Goal: Use online tool/utility: Utilize a website feature to perform a specific function

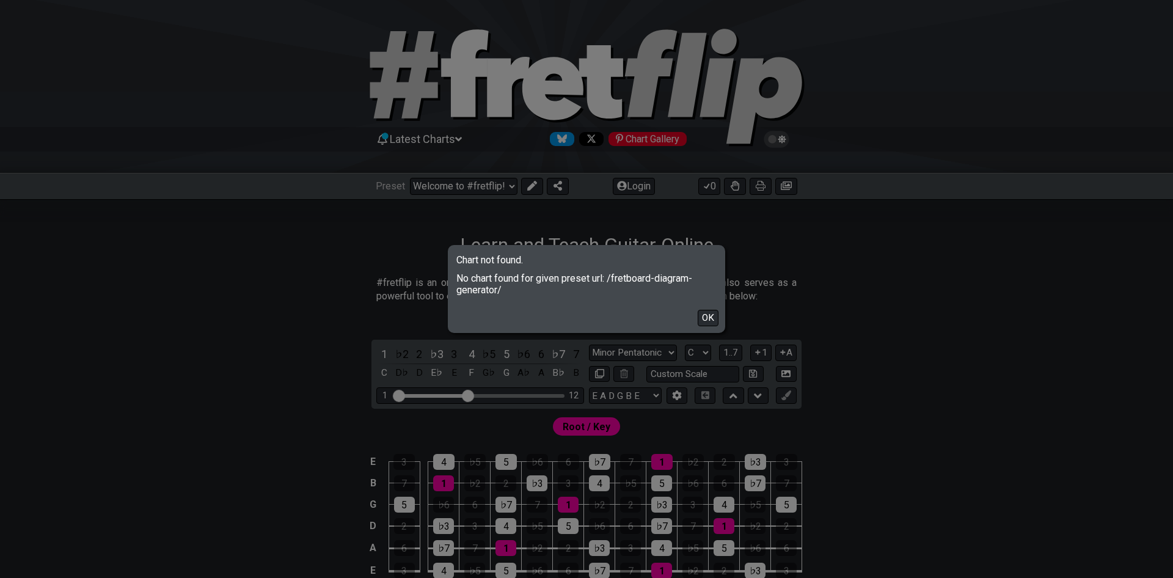
select select "C"
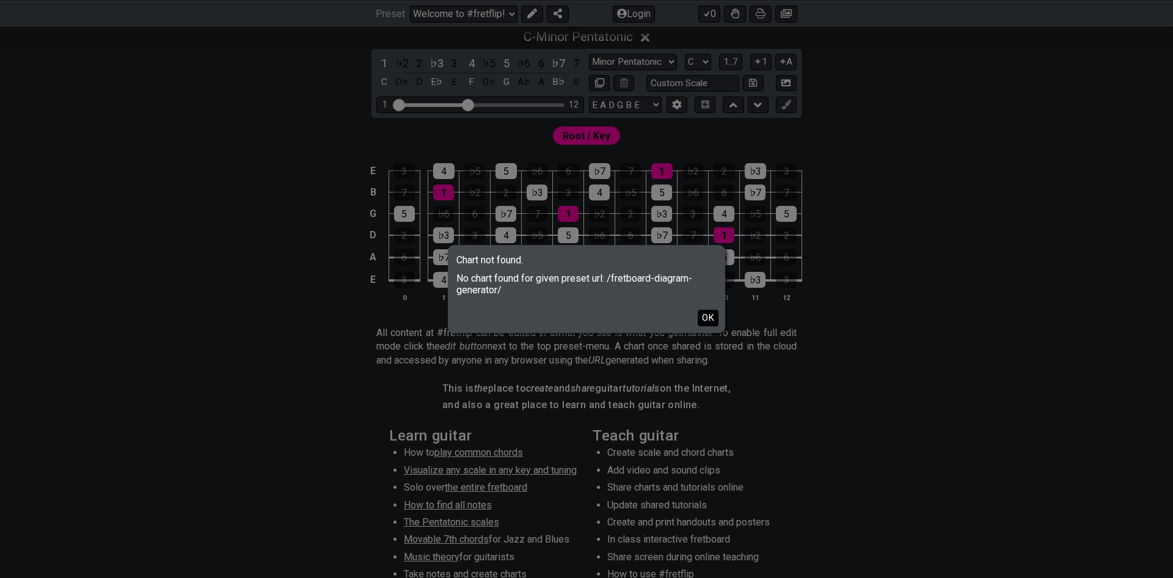
click at [705, 317] on button "OK" at bounding box center [707, 318] width 21 height 16
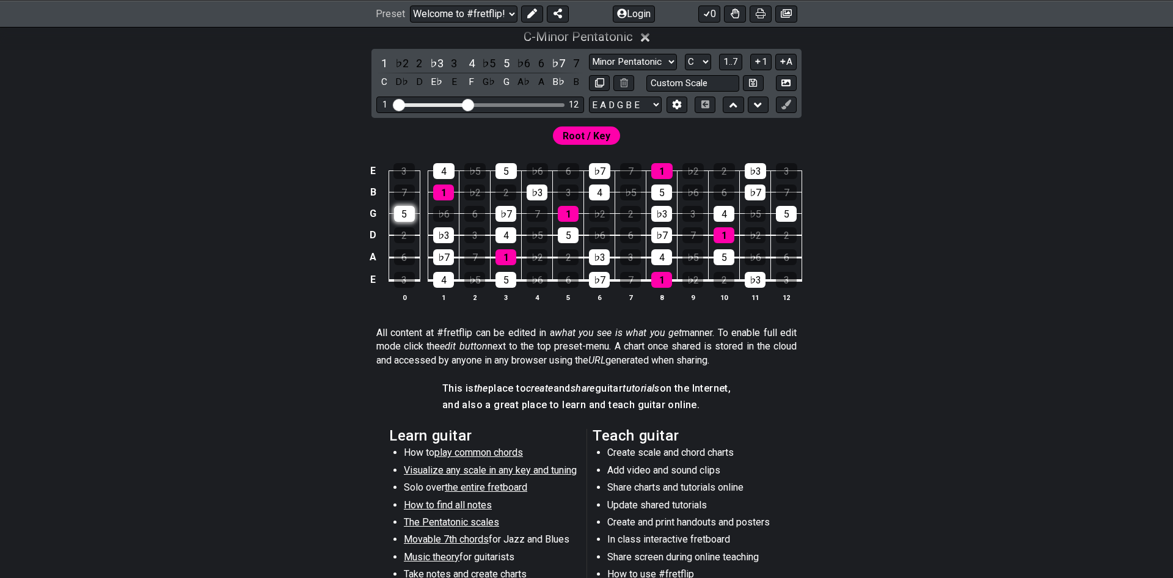
click at [401, 216] on div "5" at bounding box center [404, 214] width 21 height 16
click at [443, 239] on div "♭3" at bounding box center [443, 235] width 21 height 16
click at [447, 255] on div "♭7" at bounding box center [443, 257] width 21 height 16
click at [447, 278] on div "4" at bounding box center [443, 280] width 21 height 16
click at [445, 197] on div "1" at bounding box center [443, 192] width 21 height 16
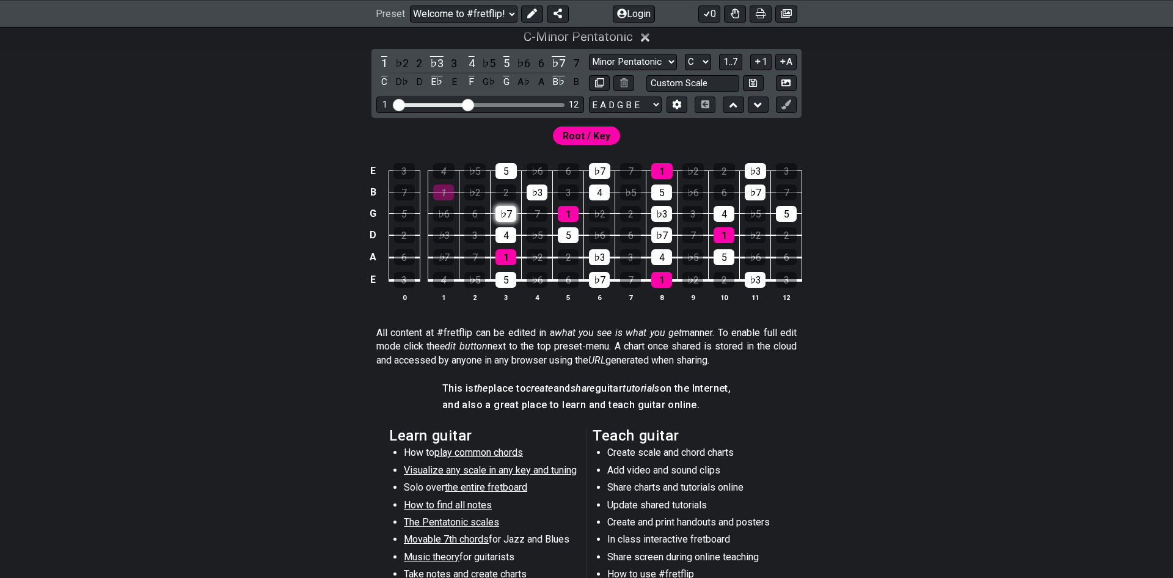
drag, startPoint x: 442, startPoint y: 177, endPoint x: 500, endPoint y: 217, distance: 69.8
click at [442, 177] on div "4" at bounding box center [443, 171] width 21 height 16
click at [506, 276] on div "5" at bounding box center [505, 280] width 21 height 16
click at [506, 245] on td "1" at bounding box center [505, 246] width 31 height 23
click at [506, 255] on div "1" at bounding box center [505, 257] width 21 height 16
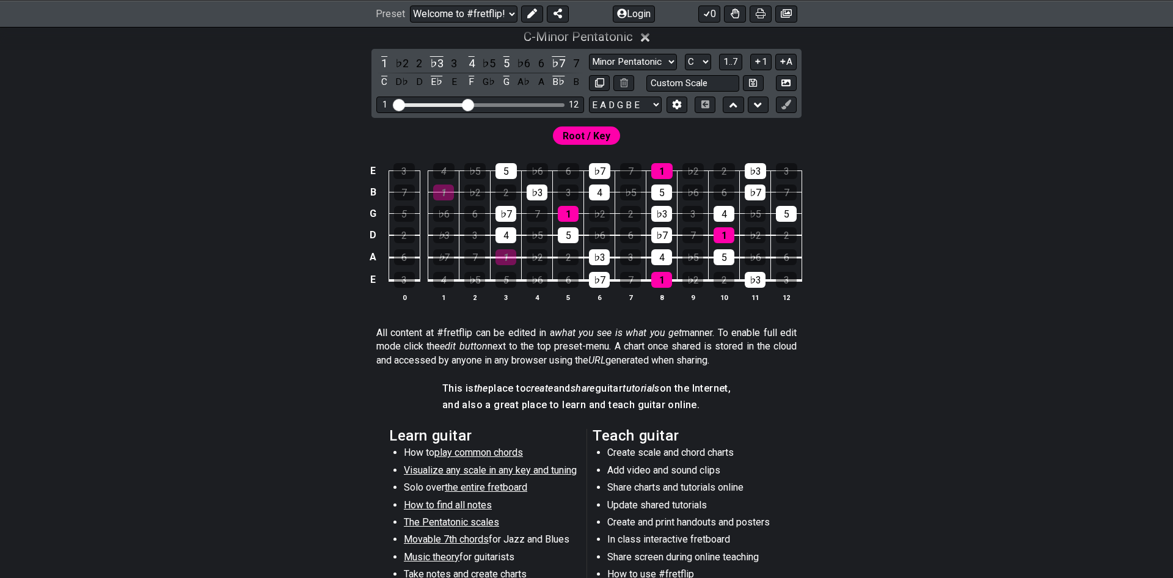
click at [501, 226] on td "4" at bounding box center [505, 225] width 31 height 22
click at [501, 215] on div "♭7" at bounding box center [505, 214] width 21 height 16
click at [508, 245] on td "1" at bounding box center [505, 246] width 31 height 23
click at [509, 237] on div "4" at bounding box center [505, 235] width 21 height 16
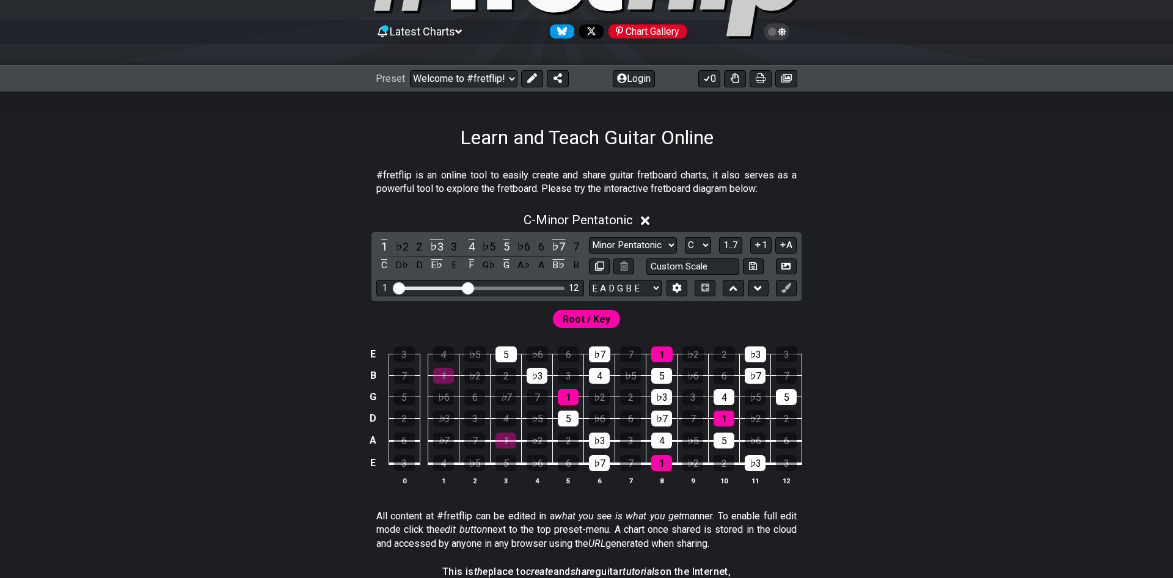
scroll to position [0, 0]
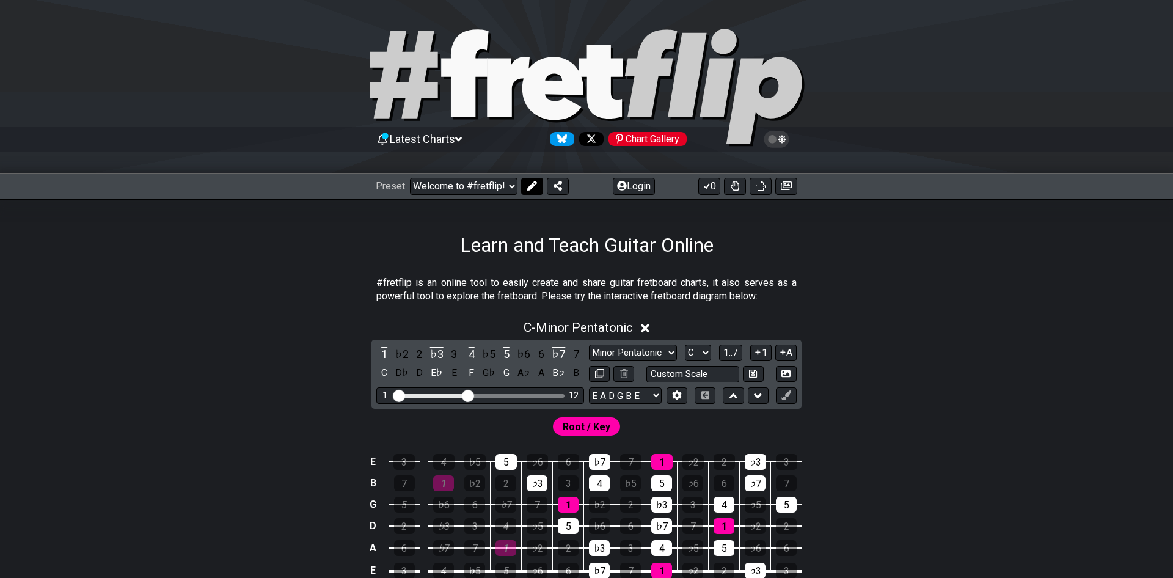
click at [527, 181] on icon at bounding box center [532, 186] width 10 height 10
click at [421, 187] on icon at bounding box center [420, 186] width 10 height 10
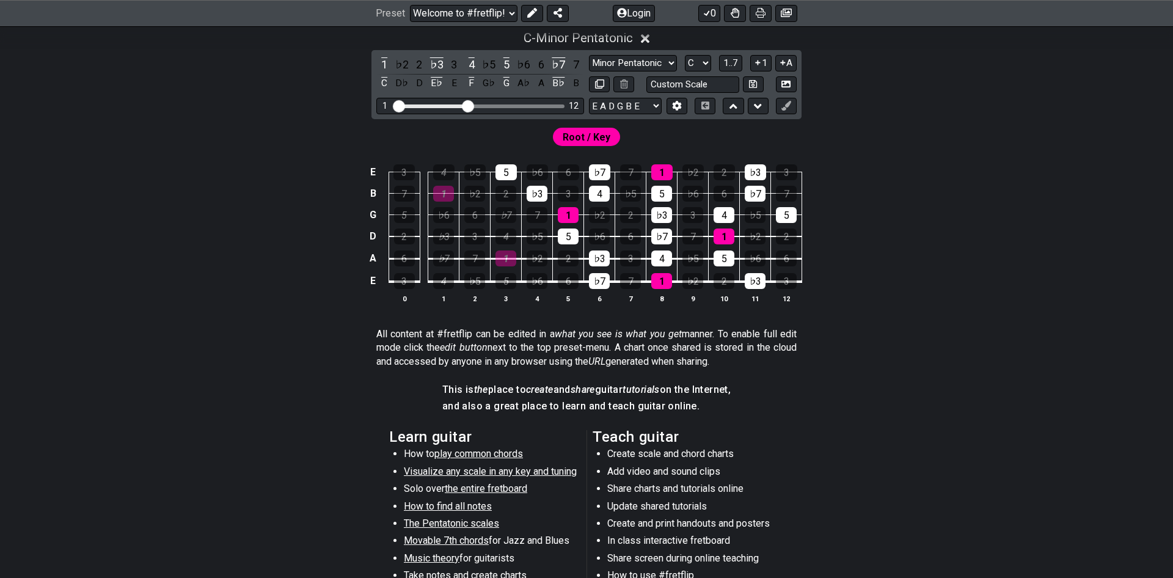
scroll to position [291, 0]
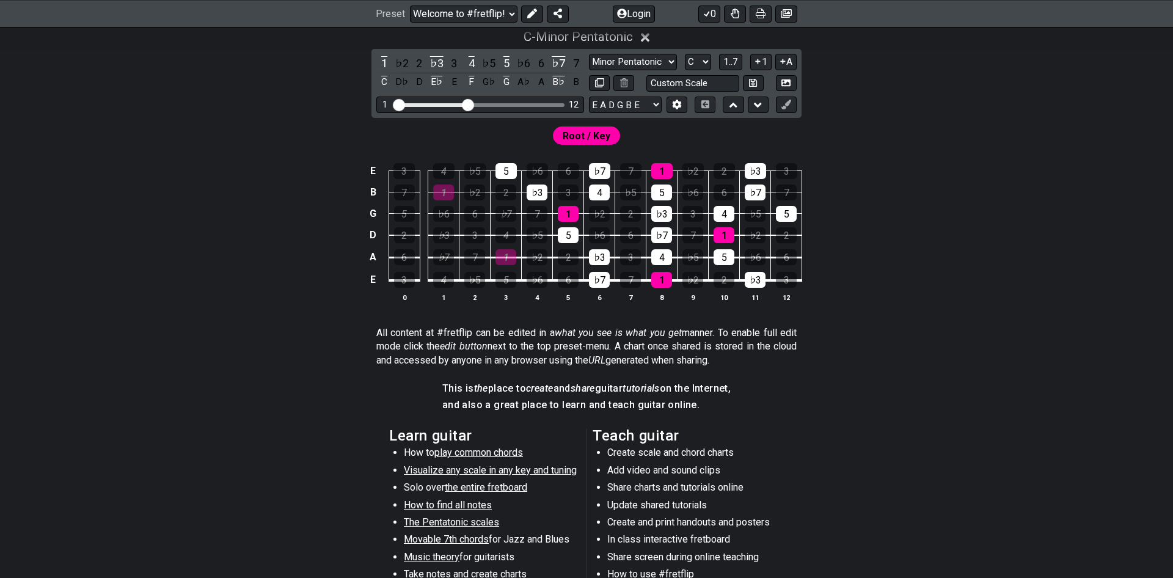
click at [579, 137] on span "Root / Key" at bounding box center [586, 136] width 48 height 18
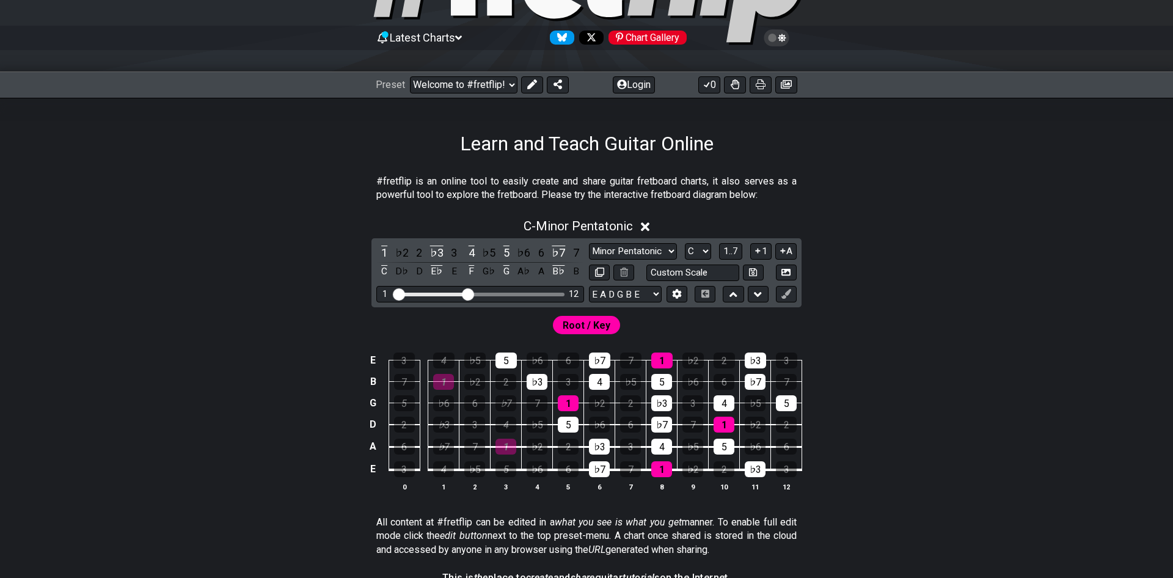
scroll to position [0, 0]
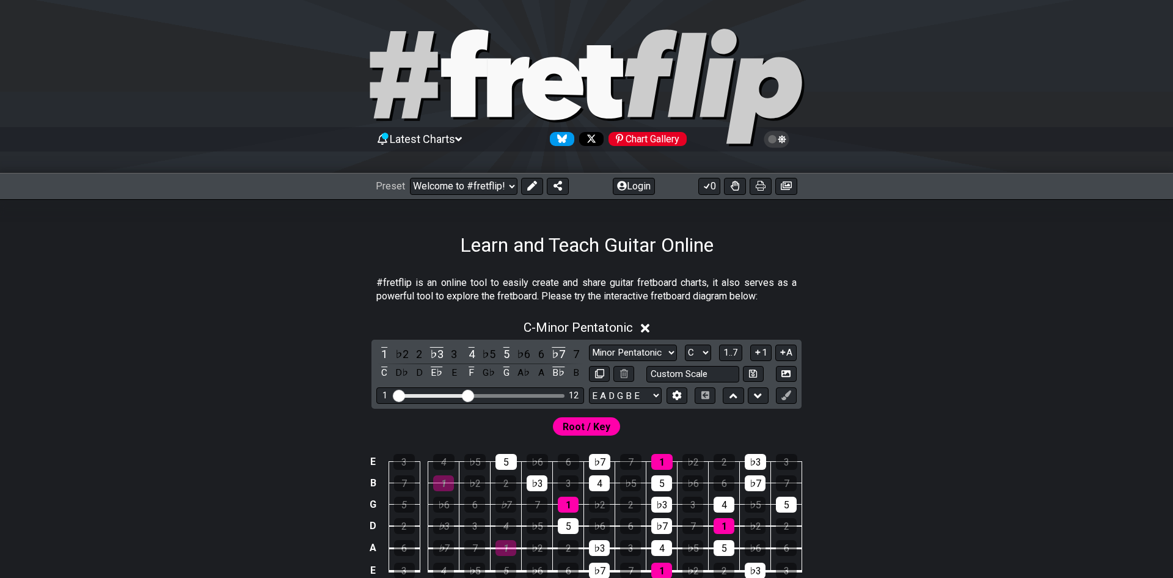
click at [570, 421] on span "Root / Key" at bounding box center [586, 427] width 48 height 18
click at [574, 431] on span "Root / Key" at bounding box center [586, 427] width 48 height 18
click at [584, 423] on span "Root / Key" at bounding box center [586, 427] width 48 height 18
click at [587, 421] on span "Root / Key" at bounding box center [586, 427] width 48 height 18
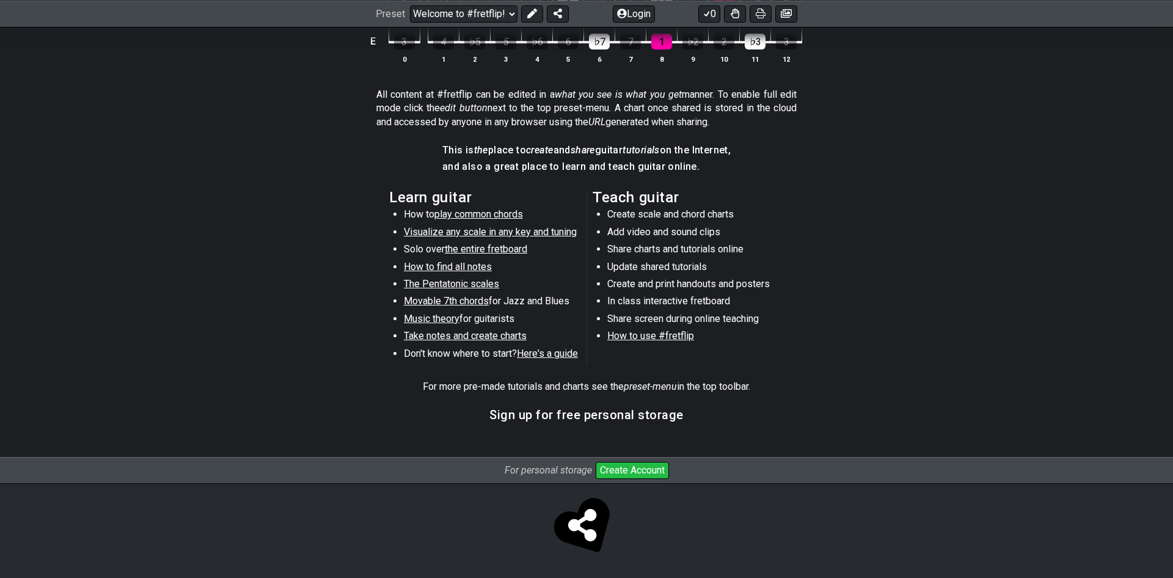
scroll to position [241, 0]
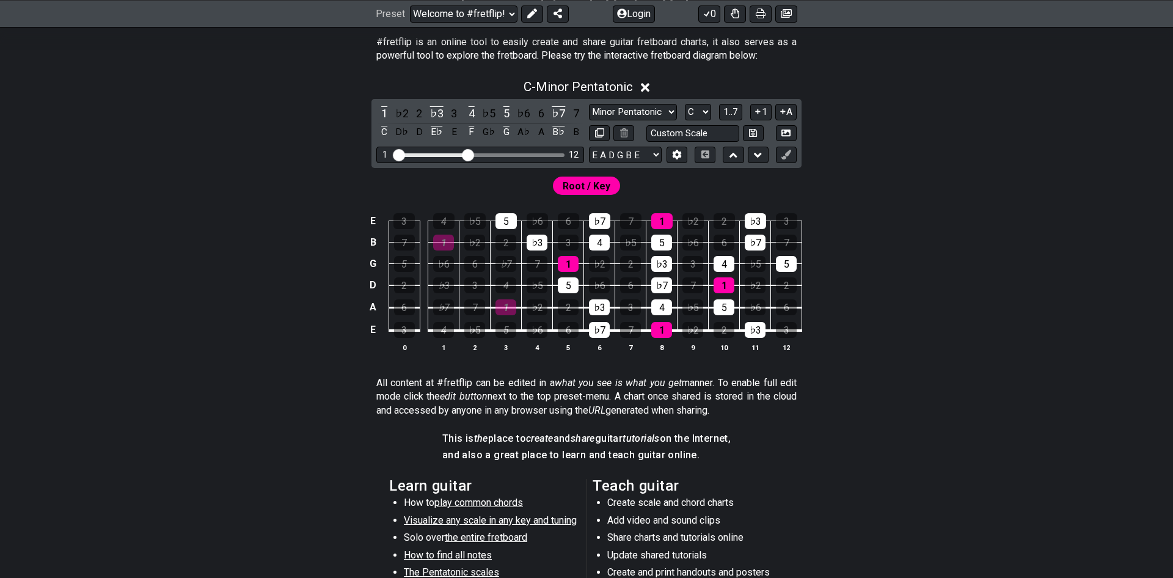
click at [586, 186] on span "Root / Key" at bounding box center [586, 186] width 48 height 18
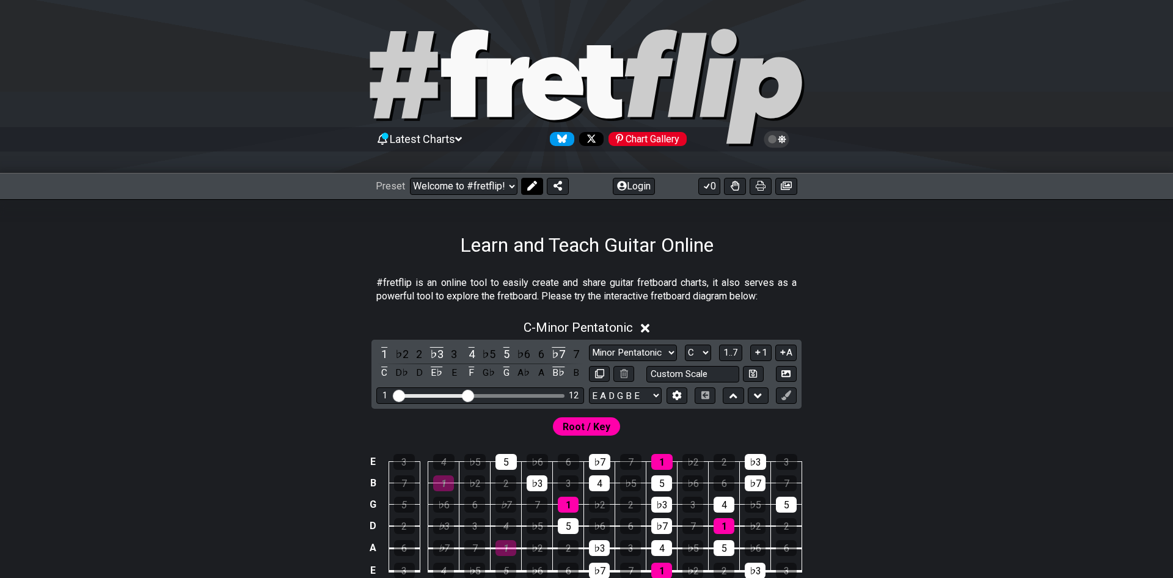
click at [531, 189] on icon at bounding box center [532, 186] width 10 height 10
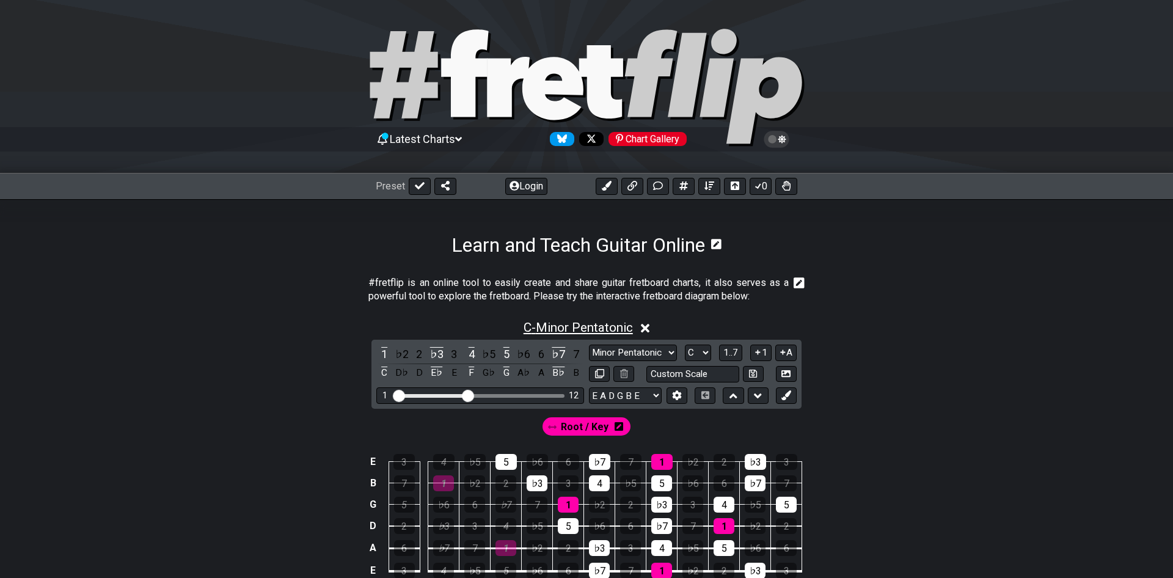
scroll to position [291, 0]
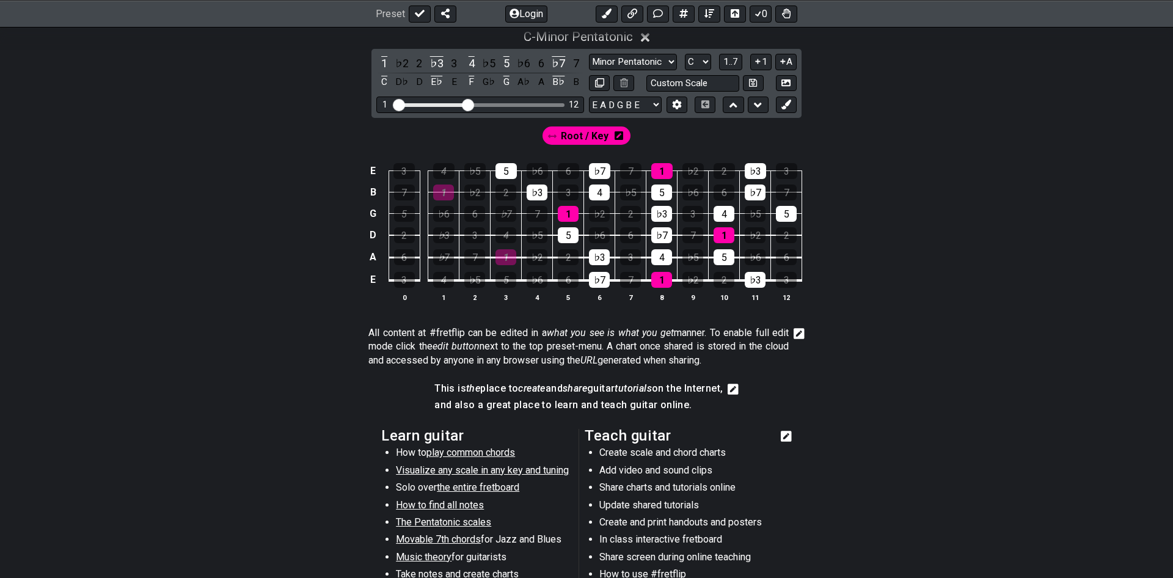
click at [580, 140] on span "Root / Key" at bounding box center [585, 136] width 48 height 18
click at [616, 137] on icon at bounding box center [617, 136] width 9 height 10
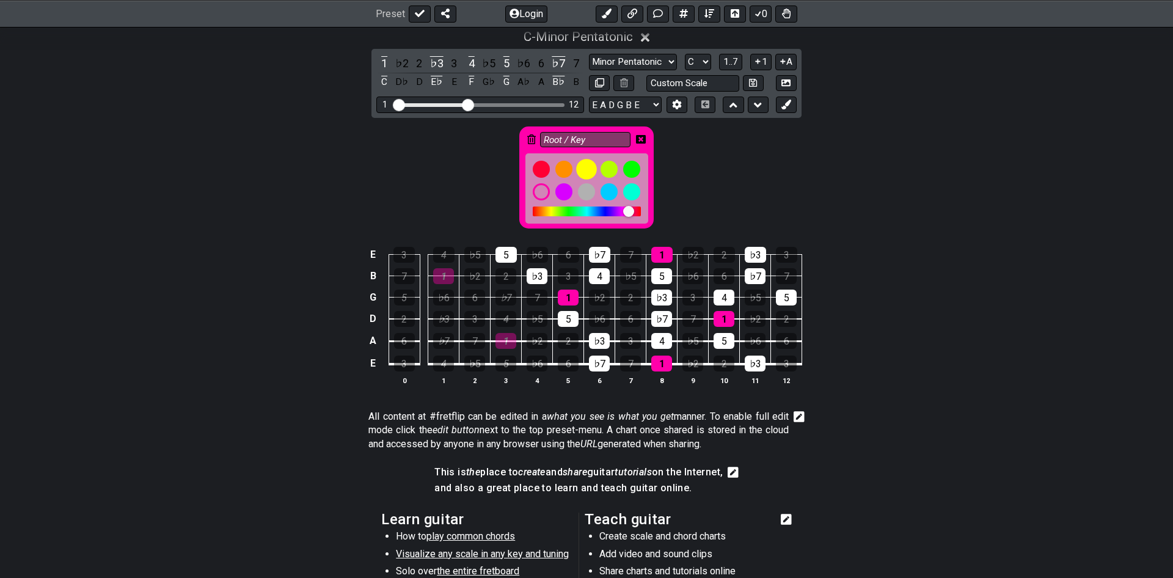
click at [584, 170] on div at bounding box center [586, 169] width 21 height 21
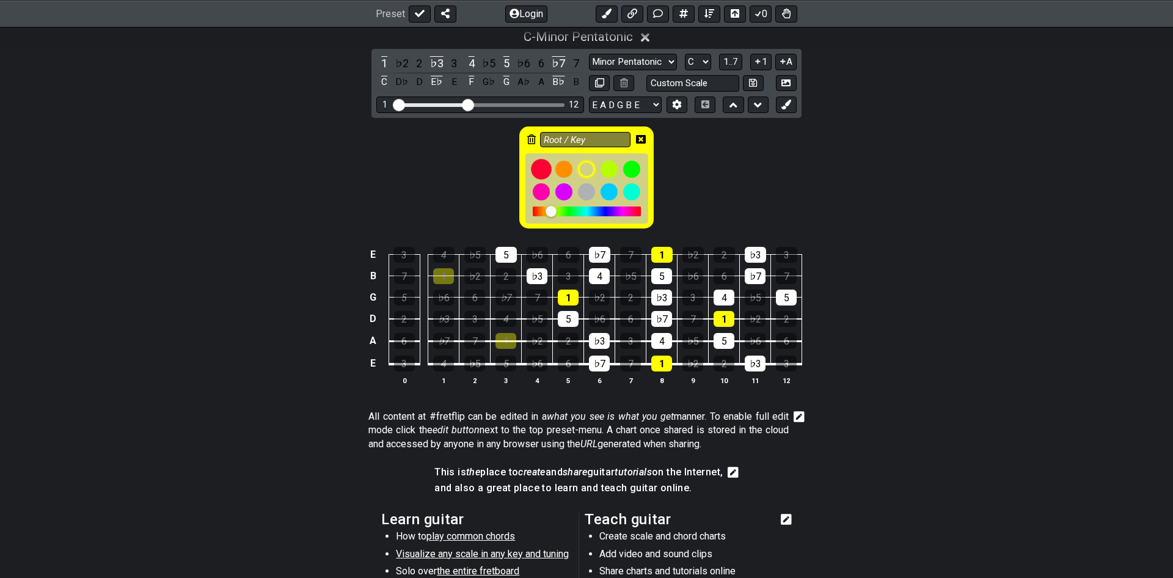
click at [537, 164] on div at bounding box center [541, 169] width 21 height 21
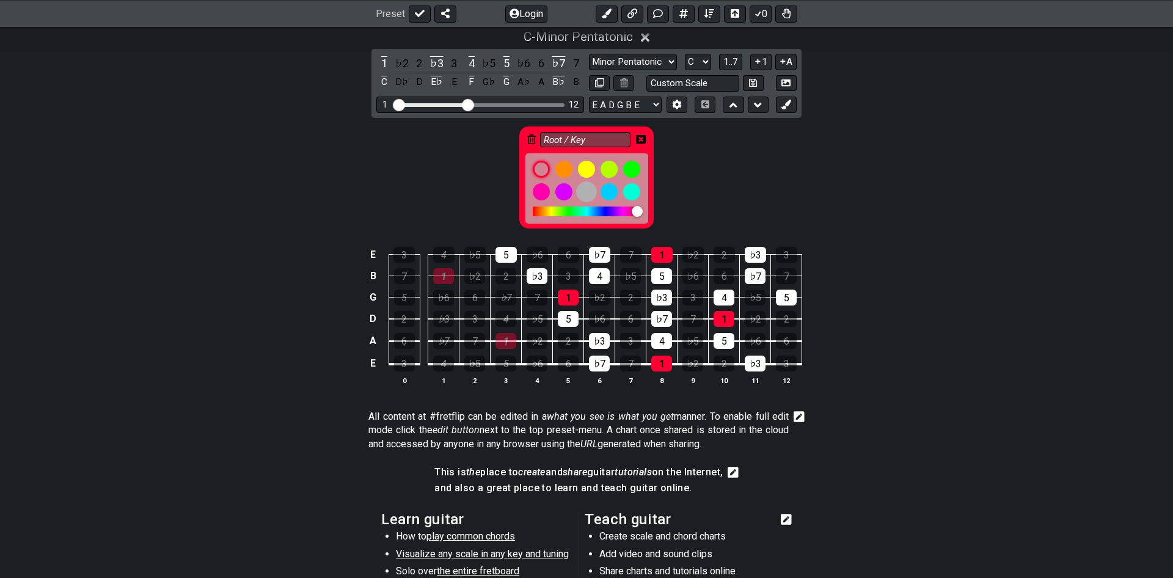
click at [585, 196] on div at bounding box center [586, 191] width 21 height 21
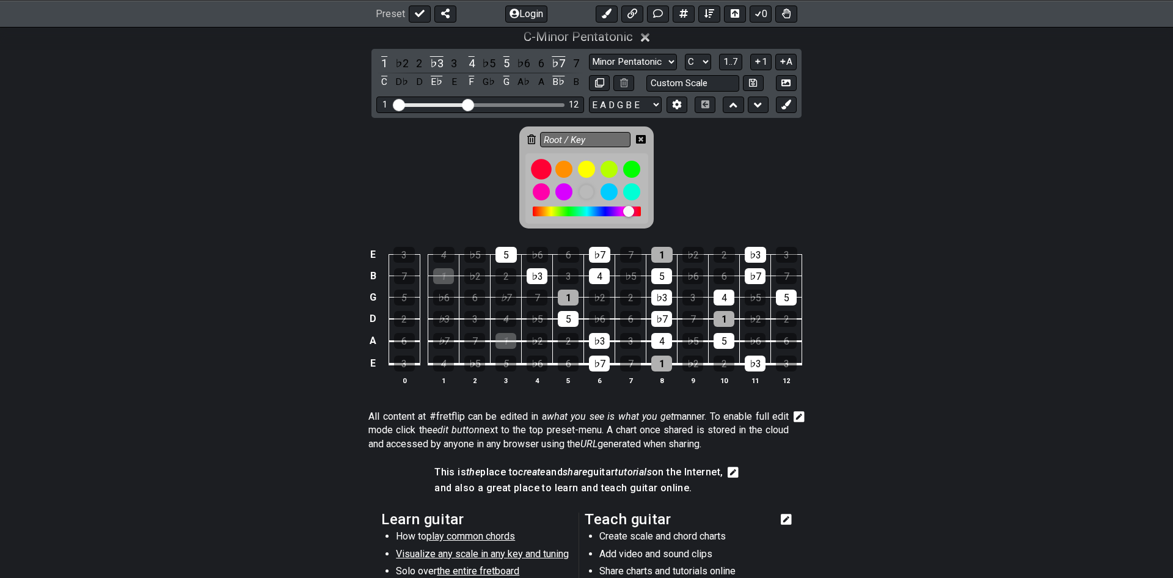
click at [539, 164] on div at bounding box center [541, 169] width 21 height 21
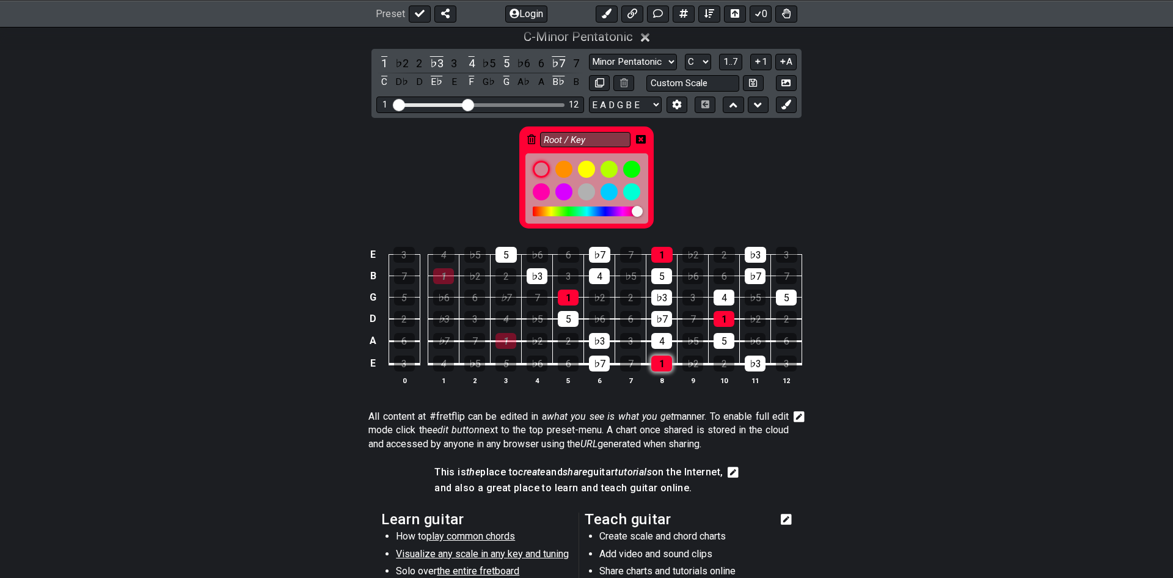
click at [661, 360] on div "1" at bounding box center [661, 363] width 21 height 16
click at [721, 317] on div "1" at bounding box center [723, 319] width 21 height 16
click at [665, 259] on div "1" at bounding box center [661, 255] width 21 height 16
click at [570, 293] on div "1" at bounding box center [568, 297] width 21 height 16
click at [508, 342] on div "1" at bounding box center [505, 341] width 21 height 16
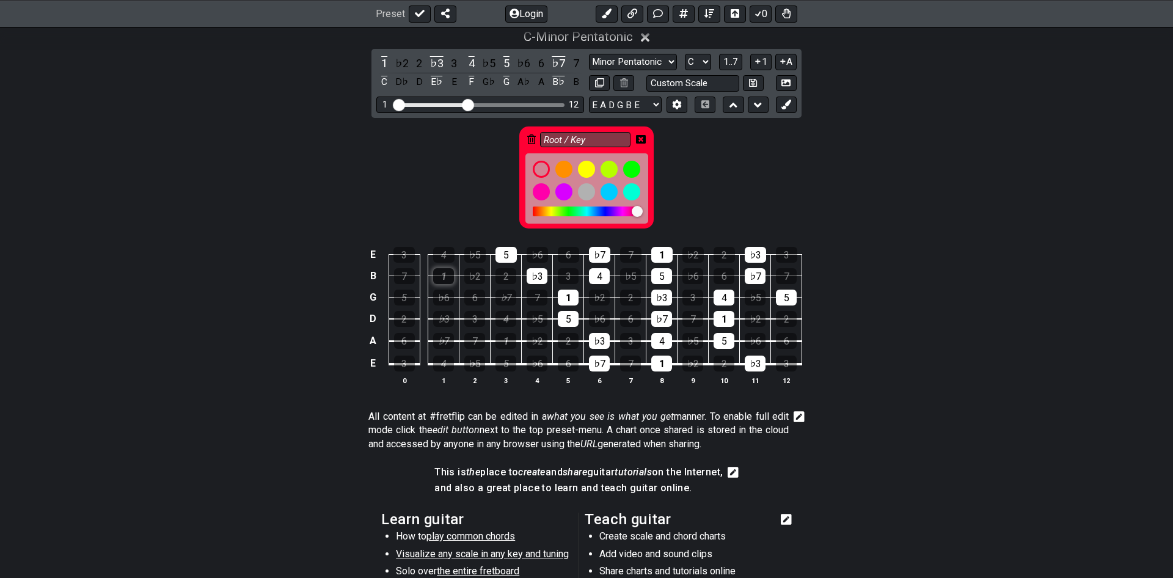
click at [438, 272] on div "1" at bounding box center [443, 276] width 21 height 16
click at [514, 252] on div "5" at bounding box center [505, 255] width 21 height 16
click at [711, 184] on div "Root / Key" at bounding box center [586, 174] width 953 height 113
click at [460, 162] on div "Root / Key" at bounding box center [586, 174] width 953 height 113
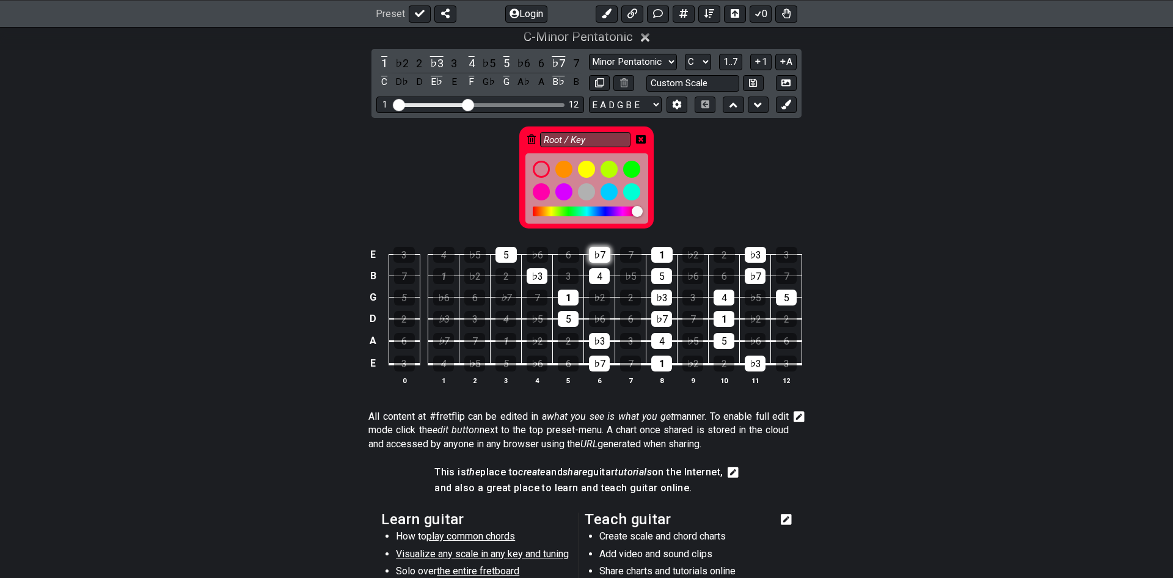
click at [599, 253] on div "♭7" at bounding box center [599, 255] width 21 height 16
click at [600, 278] on div "4" at bounding box center [599, 276] width 21 height 16
click at [553, 296] on td "1" at bounding box center [568, 285] width 31 height 21
click at [561, 295] on div "1" at bounding box center [568, 297] width 21 height 16
click at [564, 317] on div "5" at bounding box center [568, 319] width 21 height 16
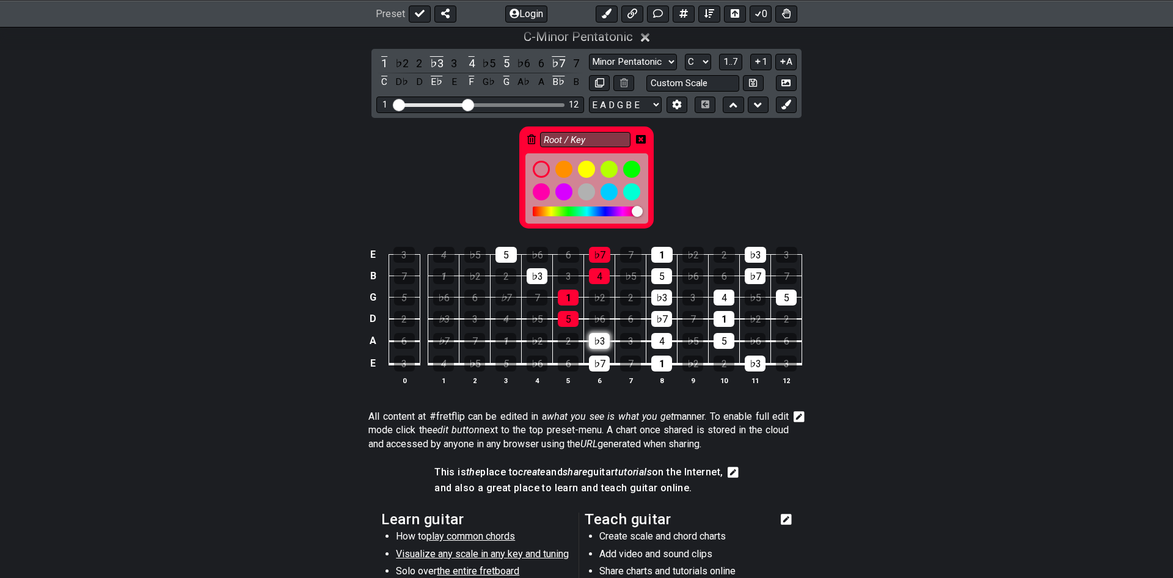
click at [600, 338] on div "♭3" at bounding box center [599, 341] width 21 height 16
click at [608, 363] on div "♭7" at bounding box center [599, 363] width 21 height 16
click at [444, 321] on div "♭3" at bounding box center [443, 319] width 21 height 16
click at [448, 343] on div "♭7" at bounding box center [443, 341] width 21 height 16
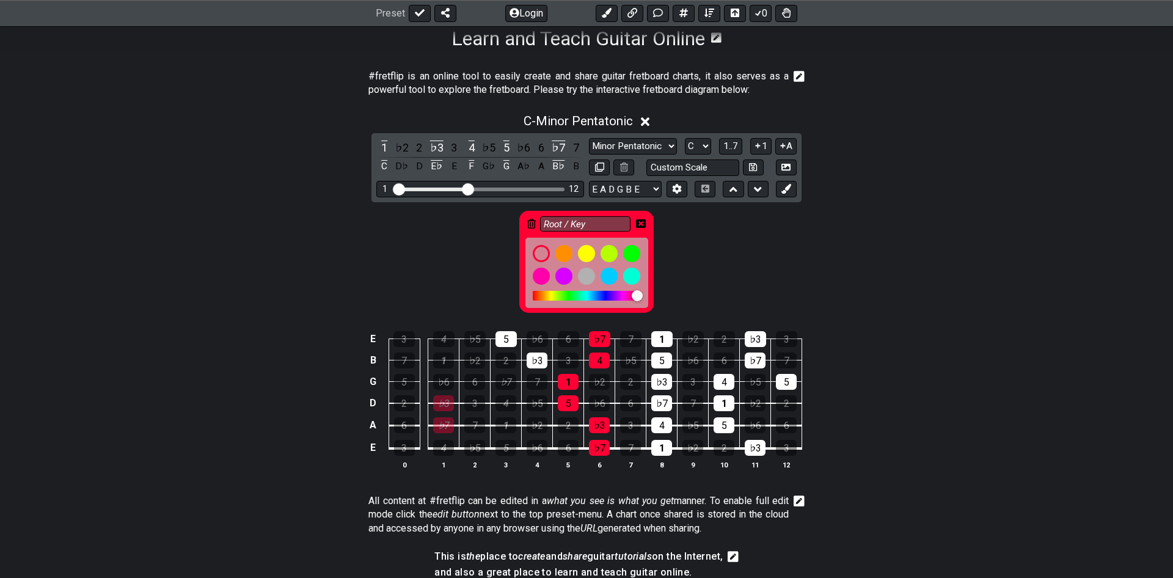
scroll to position [325, 0]
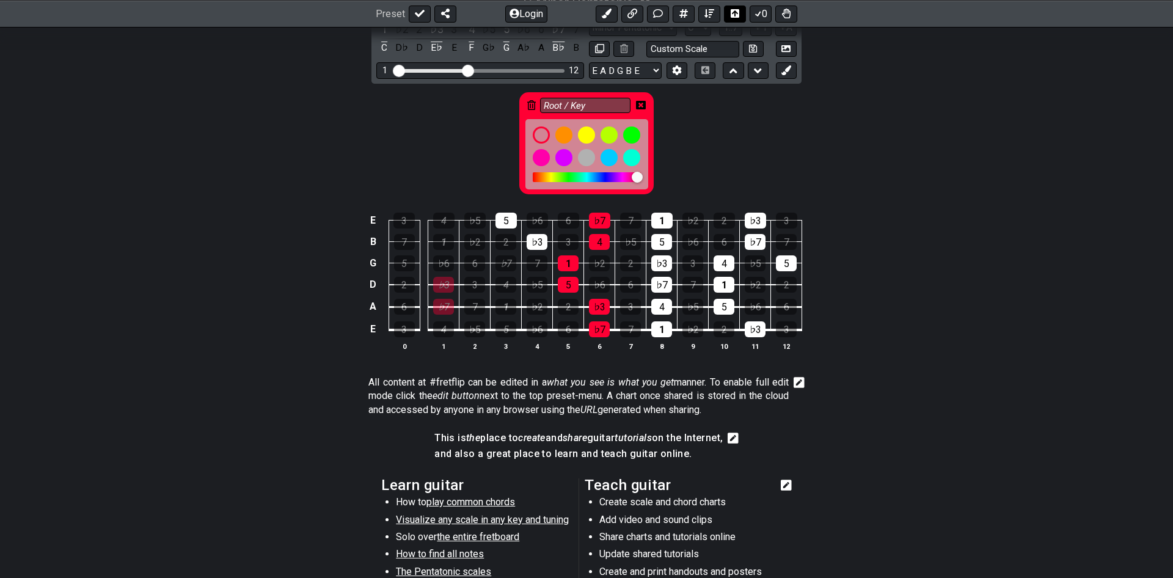
click at [730, 10] on icon at bounding box center [734, 13] width 9 height 9
click at [731, 10] on icon at bounding box center [734, 13] width 9 height 9
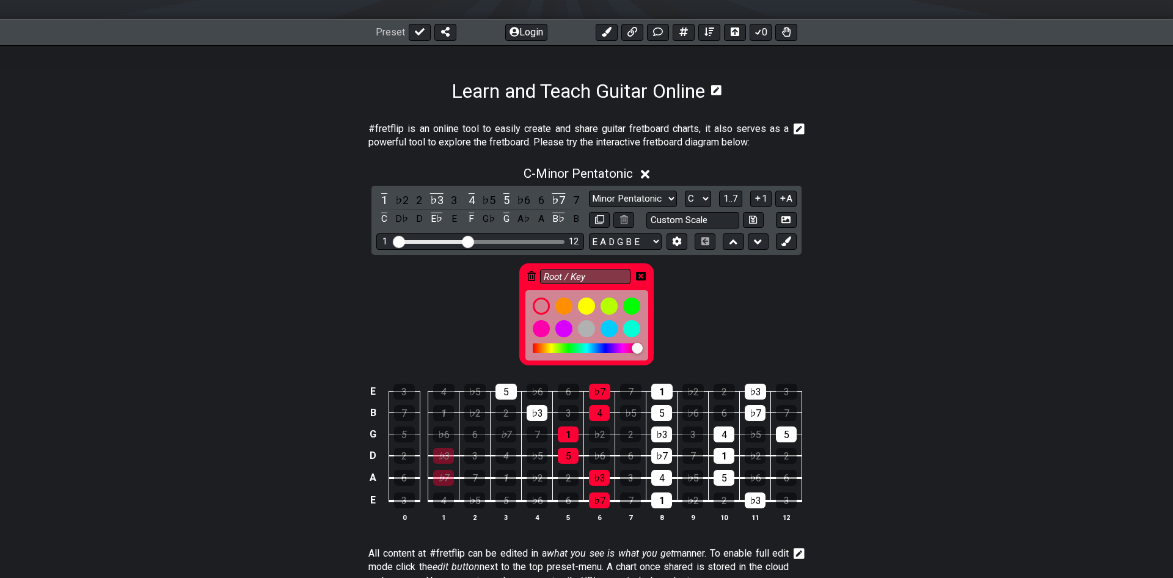
scroll to position [34, 0]
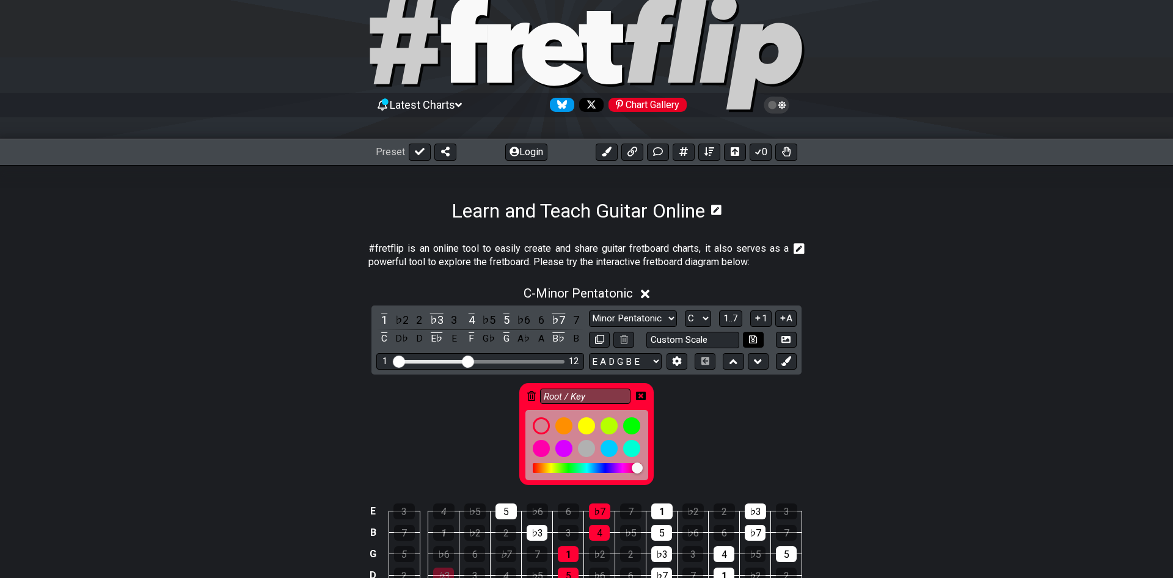
click at [758, 340] on button at bounding box center [753, 340] width 21 height 16
select select "Custom Scale"
click at [749, 343] on icon at bounding box center [753, 339] width 8 height 8
click at [589, 353] on select "E A D G B E E A D G B E E A D G B E B E A D F♯ B A D G C E A D A D G B E E♭ A♭ …" at bounding box center [625, 361] width 73 height 16
click at [682, 435] on div "Root / Key" at bounding box center [586, 430] width 953 height 113
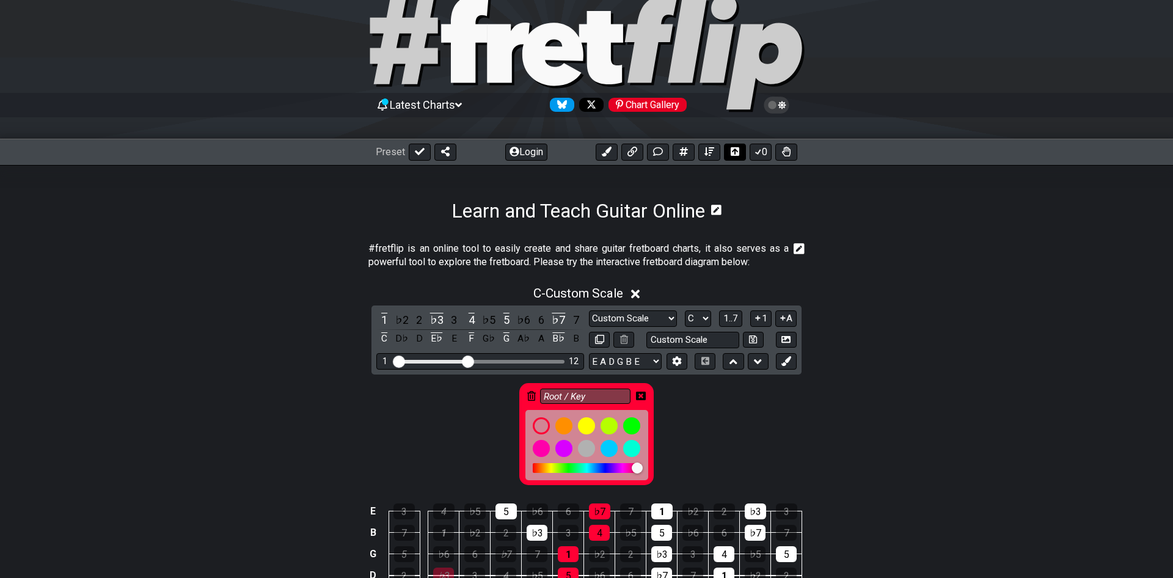
click at [736, 152] on icon at bounding box center [734, 151] width 9 height 9
click at [418, 155] on icon at bounding box center [420, 151] width 10 height 7
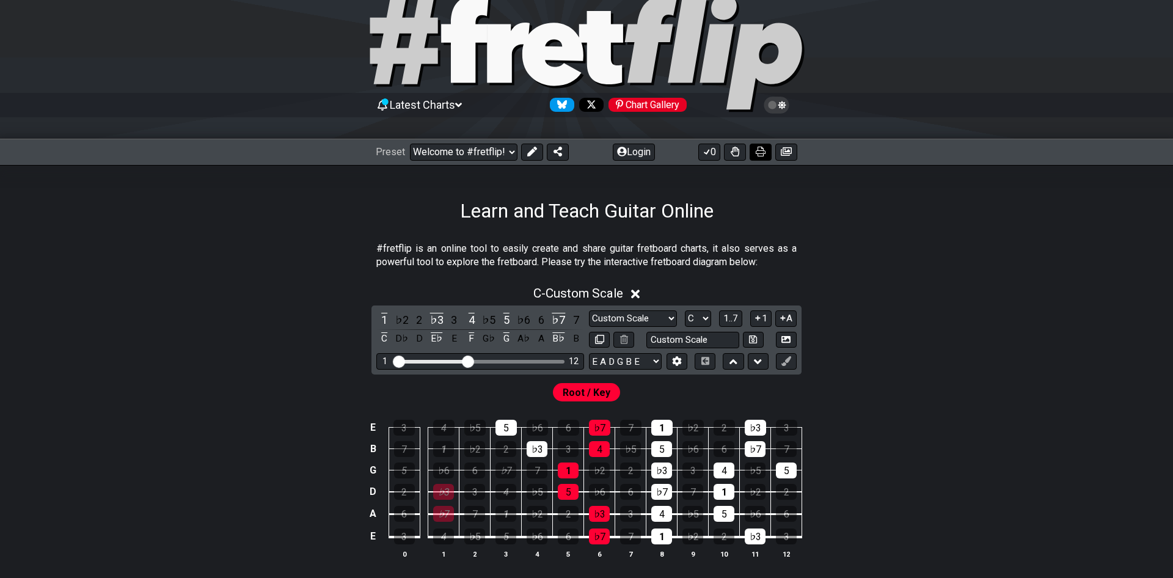
click at [758, 149] on icon at bounding box center [760, 152] width 10 height 10
click at [525, 153] on button at bounding box center [532, 152] width 22 height 17
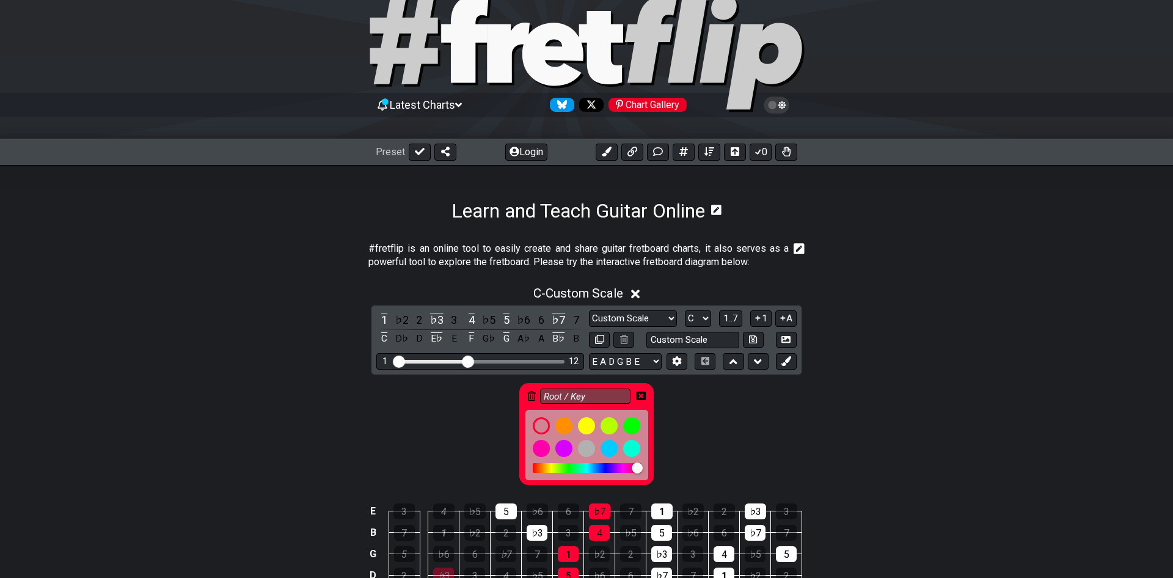
click at [636, 391] on icon at bounding box center [641, 396] width 10 height 10
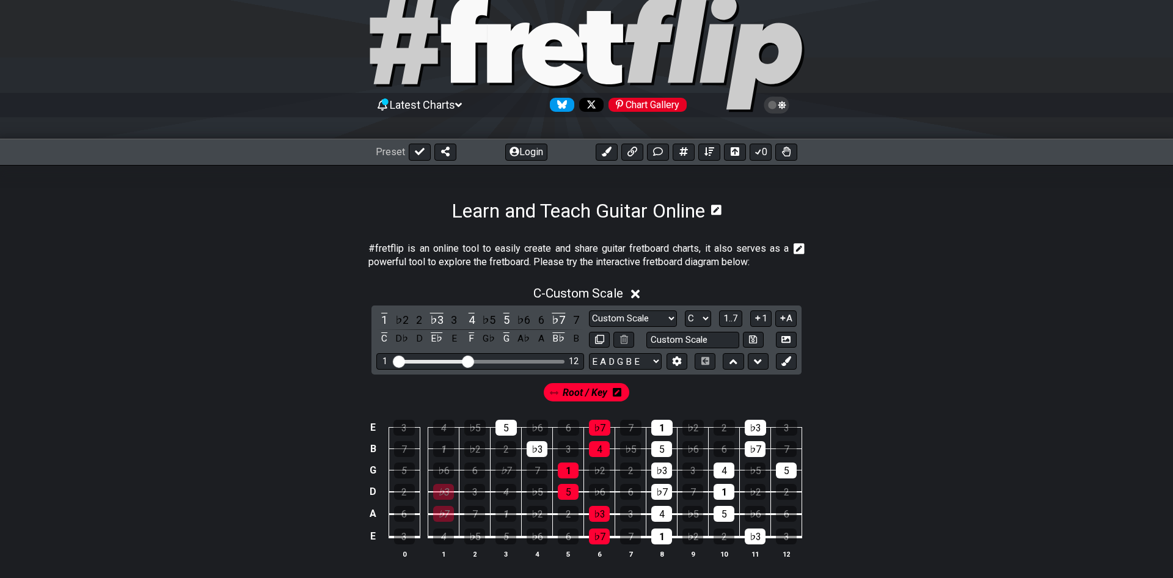
click at [619, 464] on td "2" at bounding box center [630, 459] width 31 height 21
click at [627, 470] on div "2" at bounding box center [630, 470] width 21 height 16
click at [633, 468] on div "2" at bounding box center [630, 470] width 21 height 16
click at [497, 471] on div "♭7" at bounding box center [505, 470] width 21 height 16
click at [496, 465] on div "♭7" at bounding box center [505, 470] width 21 height 16
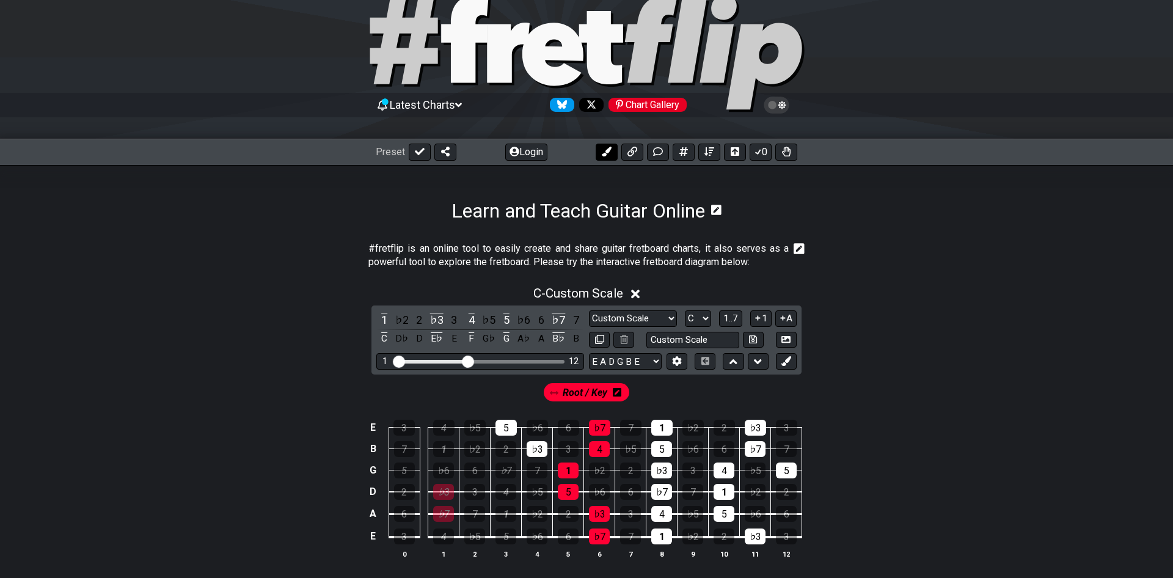
click at [612, 155] on button at bounding box center [606, 152] width 22 height 17
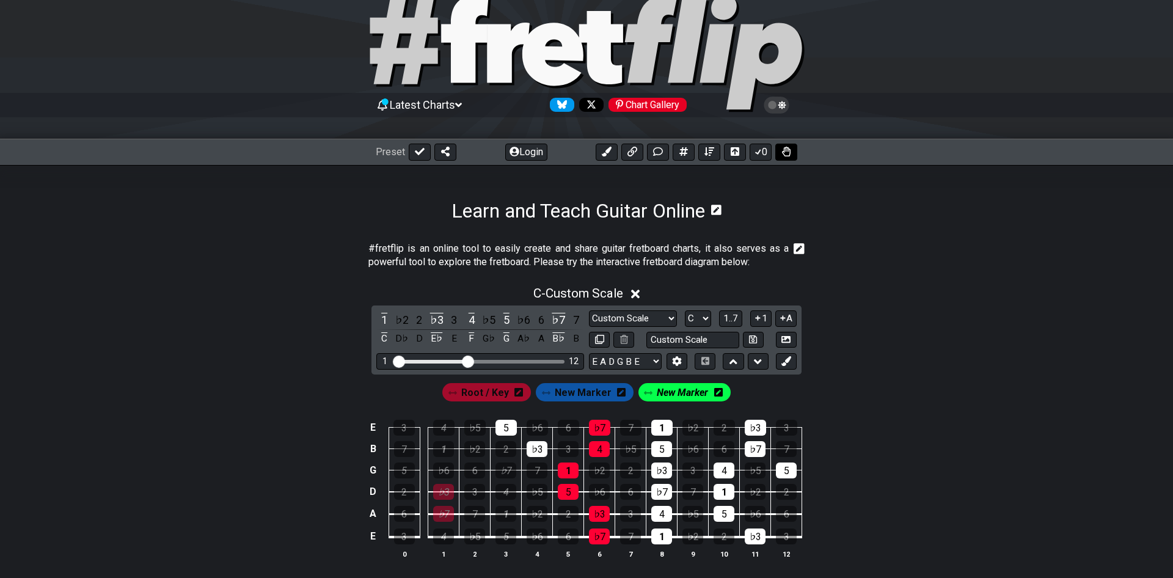
click at [789, 153] on icon at bounding box center [786, 152] width 9 height 10
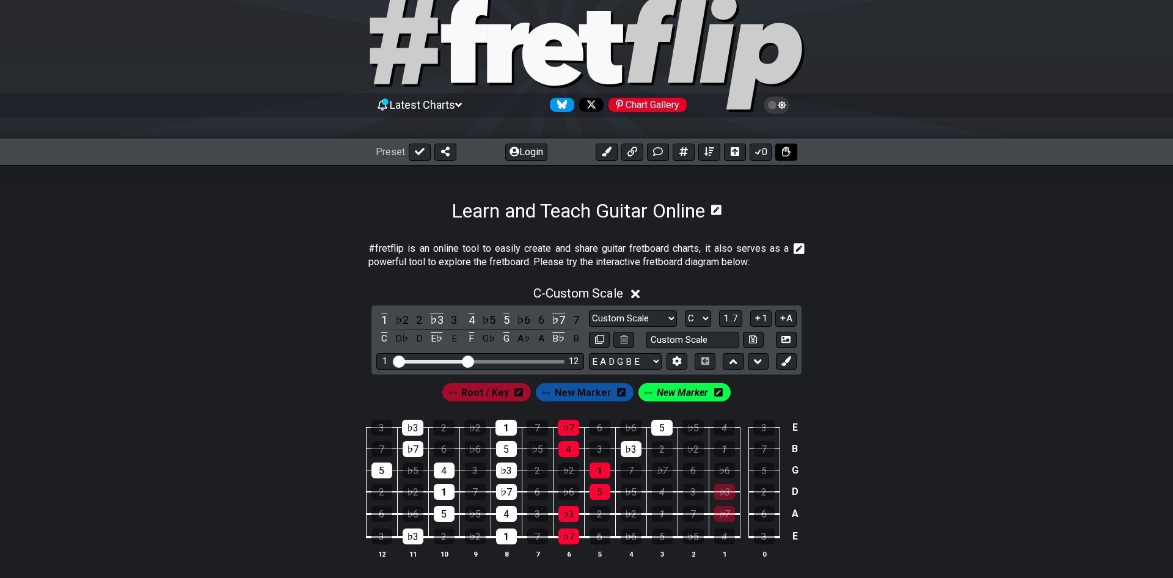
click at [789, 153] on icon at bounding box center [786, 152] width 9 height 10
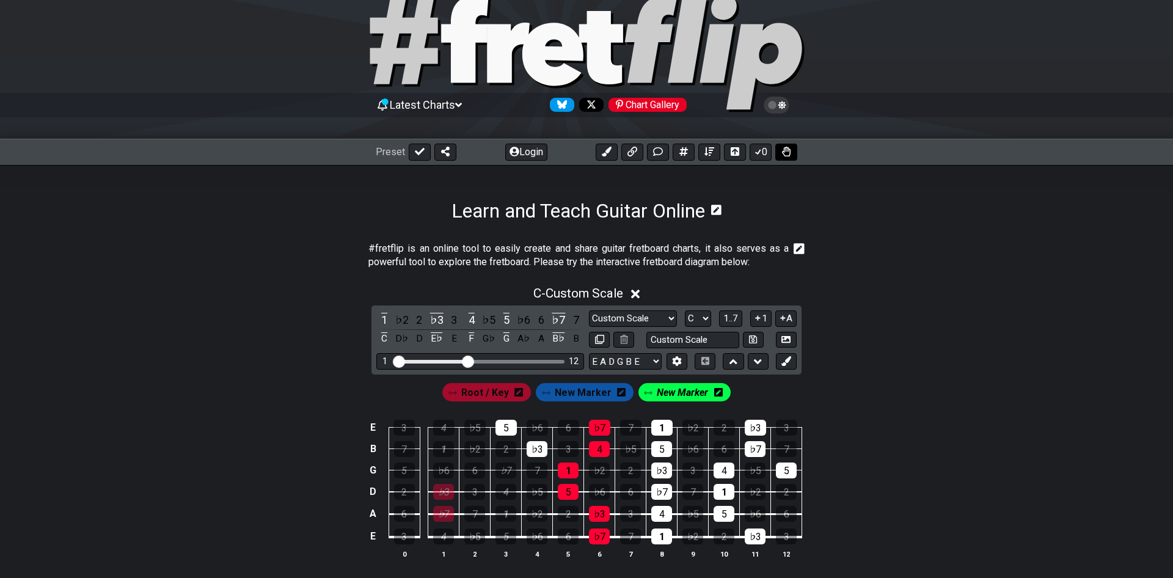
click at [789, 153] on icon at bounding box center [786, 152] width 9 height 10
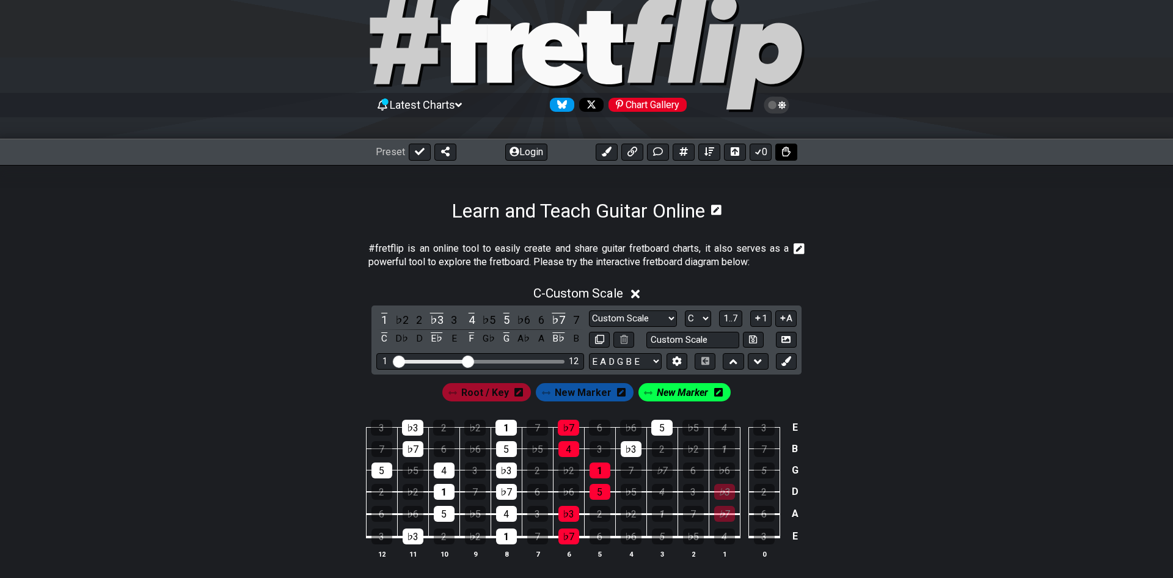
click at [789, 153] on icon at bounding box center [786, 152] width 9 height 10
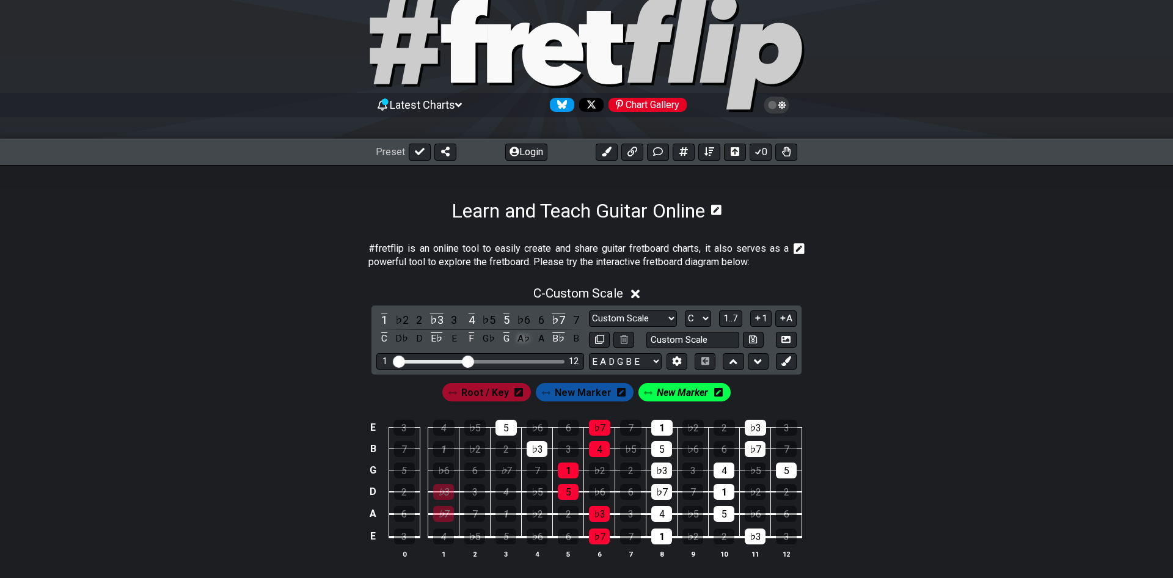
click at [523, 335] on div "A♭" at bounding box center [523, 338] width 16 height 16
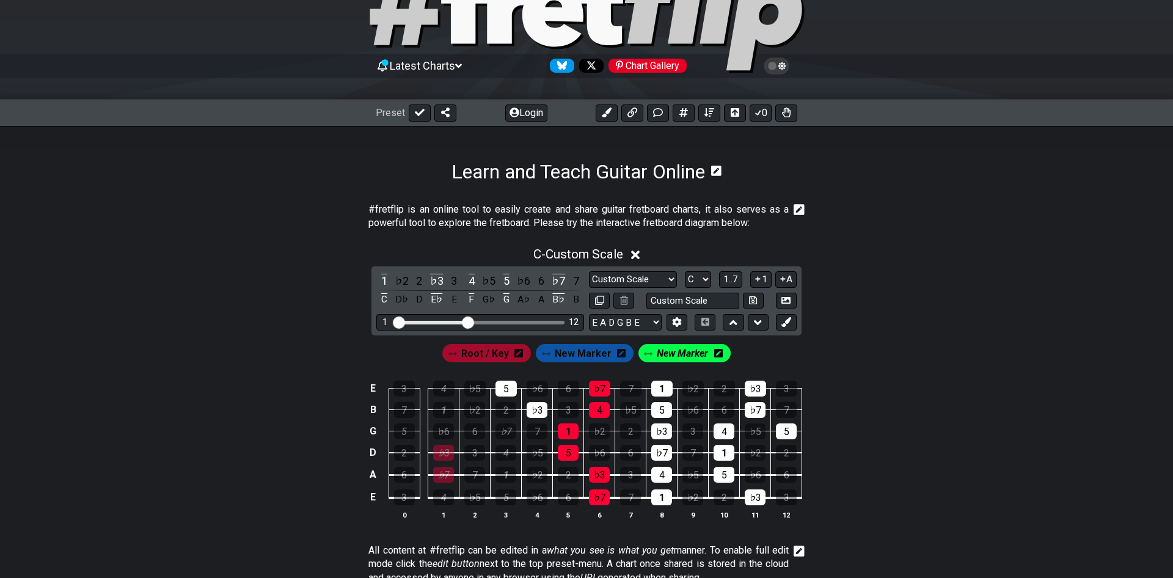
scroll to position [0, 0]
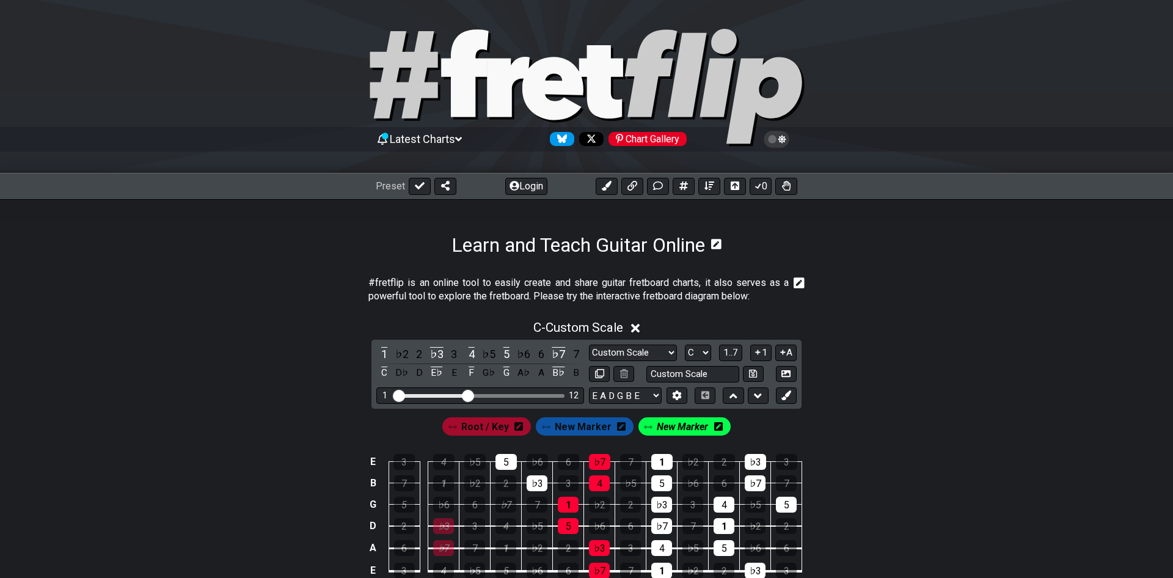
click at [779, 143] on icon at bounding box center [776, 139] width 11 height 11
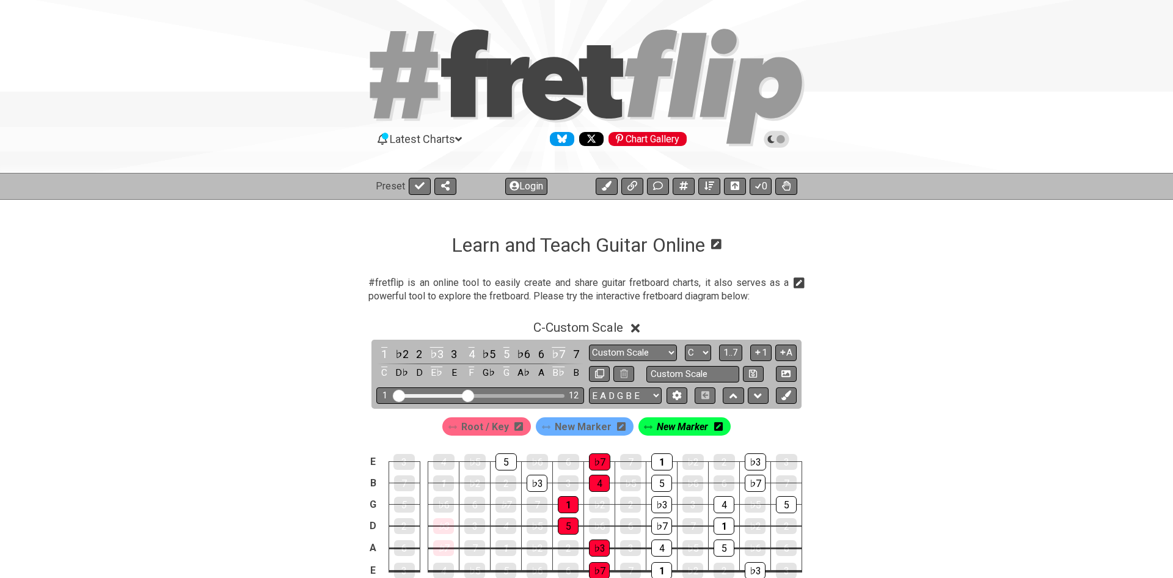
click at [779, 143] on icon at bounding box center [776, 139] width 11 height 11
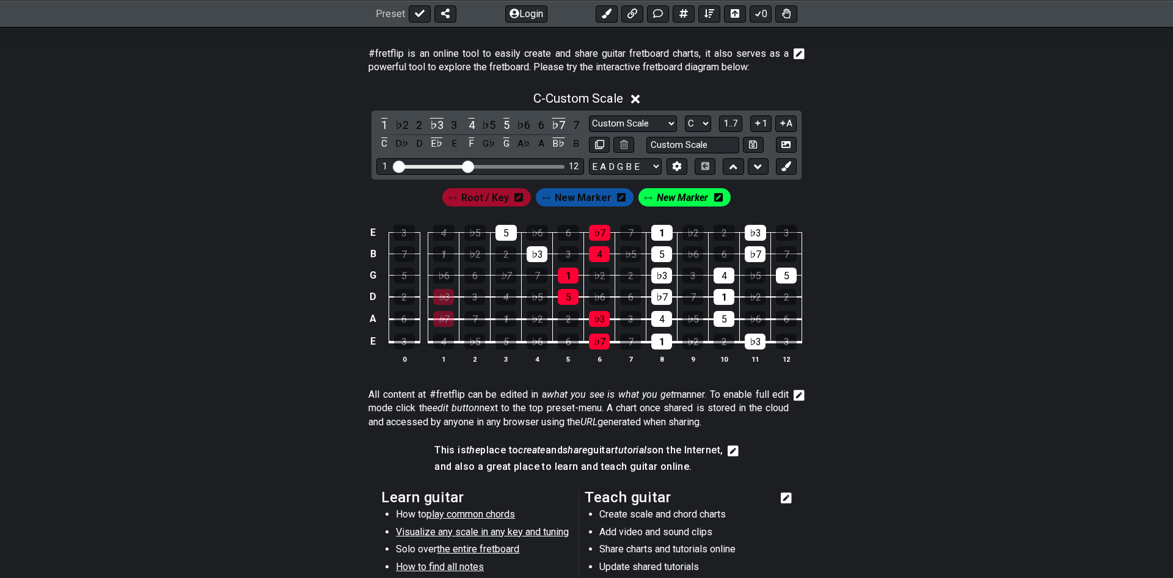
scroll to position [207, 0]
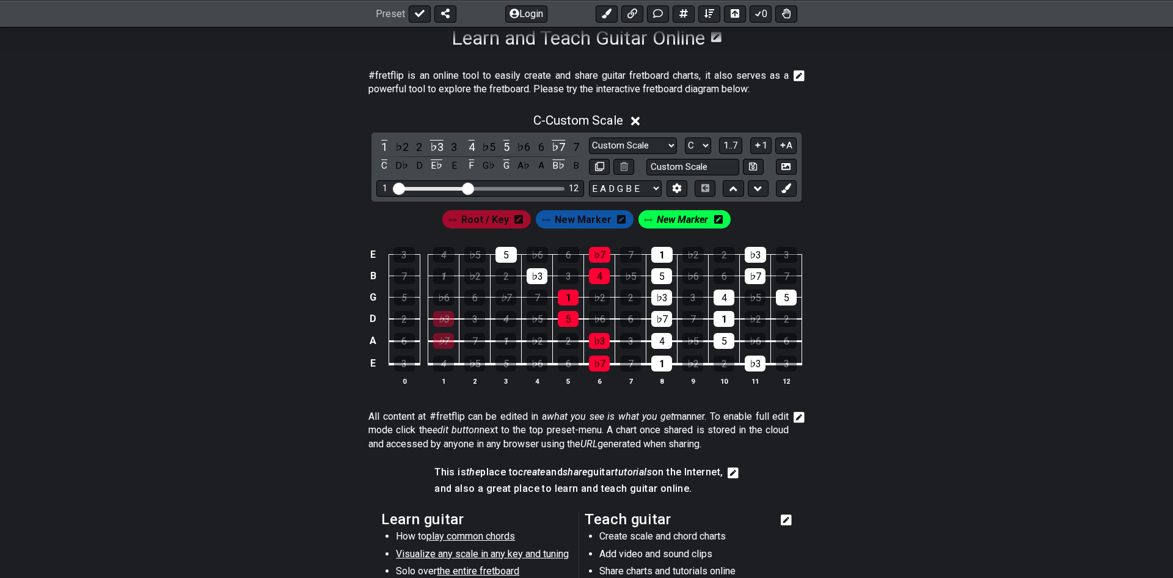
drag, startPoint x: 413, startPoint y: 416, endPoint x: 575, endPoint y: 412, distance: 161.9
click at [575, 412] on p "All content at #fretflip can be edited in a what you see is what you get manner…" at bounding box center [578, 430] width 420 height 41
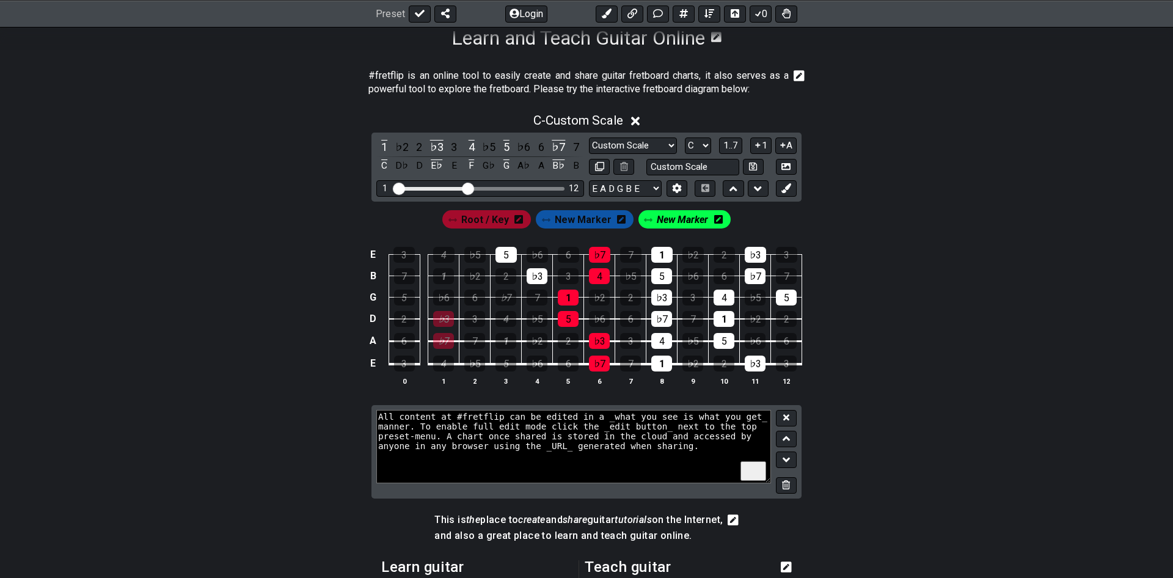
drag, startPoint x: 465, startPoint y: 433, endPoint x: 550, endPoint y: 435, distance: 85.5
click at [550, 435] on textarea "All content at #fretflip can be edited in a _what you see is what you get_ mann…" at bounding box center [573, 446] width 394 height 73
click at [632, 451] on textarea "All content at #fretflip can be edited in a _what you see is what you get_ mann…" at bounding box center [573, 446] width 394 height 73
click at [670, 428] on textarea "All content at #fretflip can be edited in a _what you see is what you get_ mann…" at bounding box center [573, 446] width 394 height 73
click at [961, 358] on div "E 3 4 ♭5 5 ♭6 6 ♭7 7 1 ♭2 2 ♭3 3 B 7 1 ♭2 2 ♭3 3 4 ♭5 5 ♭6 6 ♭7 7 G 5 ♭6 6 ♭7 7…" at bounding box center [586, 317] width 953 height 172
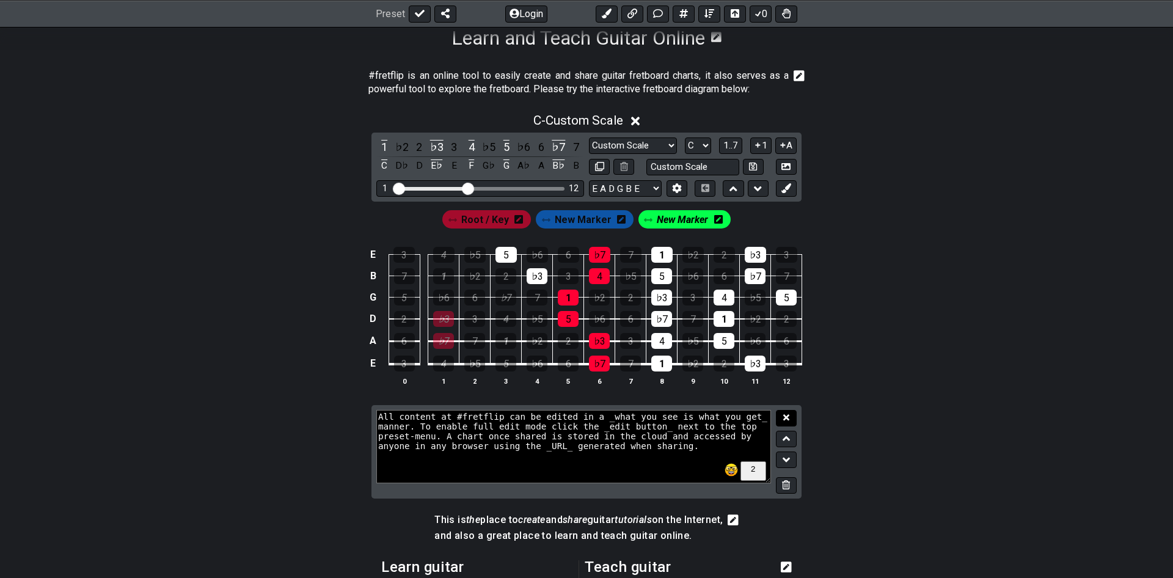
click at [785, 413] on button at bounding box center [786, 418] width 21 height 16
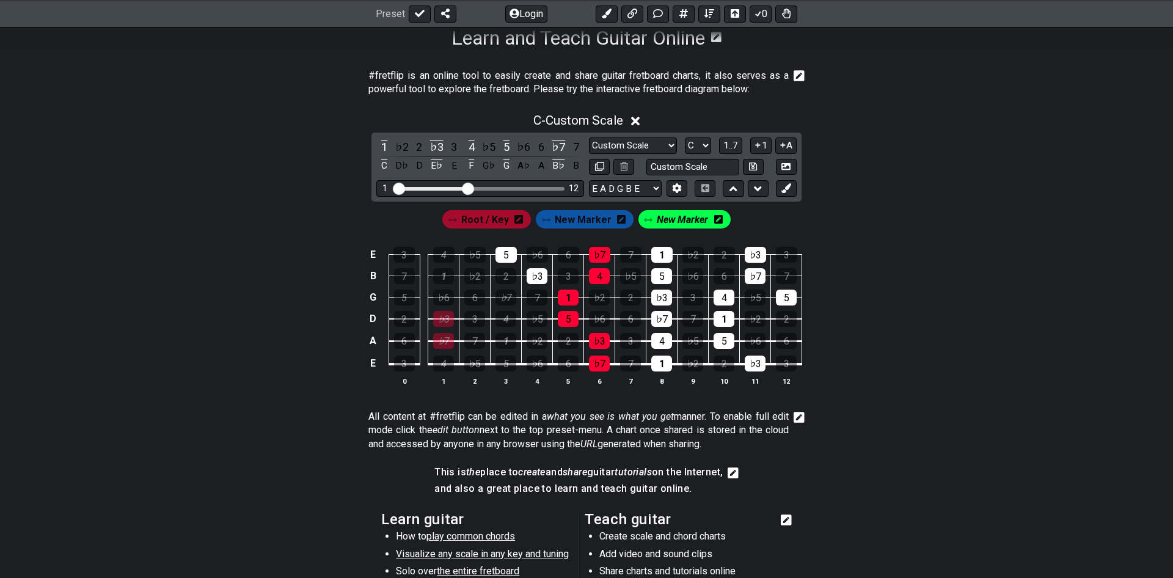
scroll to position [498, 0]
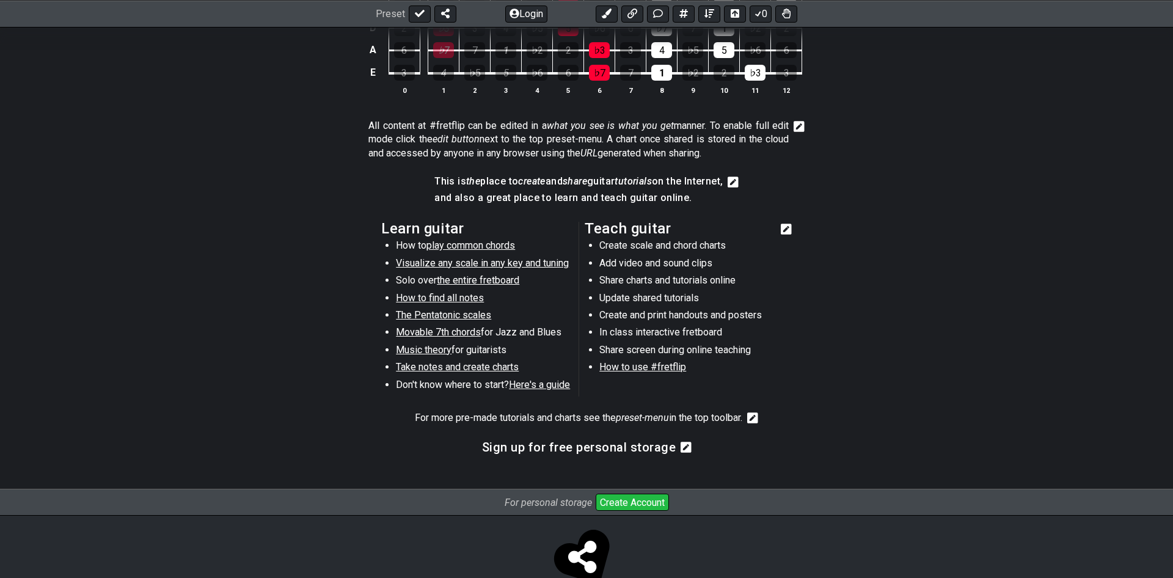
click at [663, 366] on span "How to use #fretflip" at bounding box center [642, 367] width 87 height 12
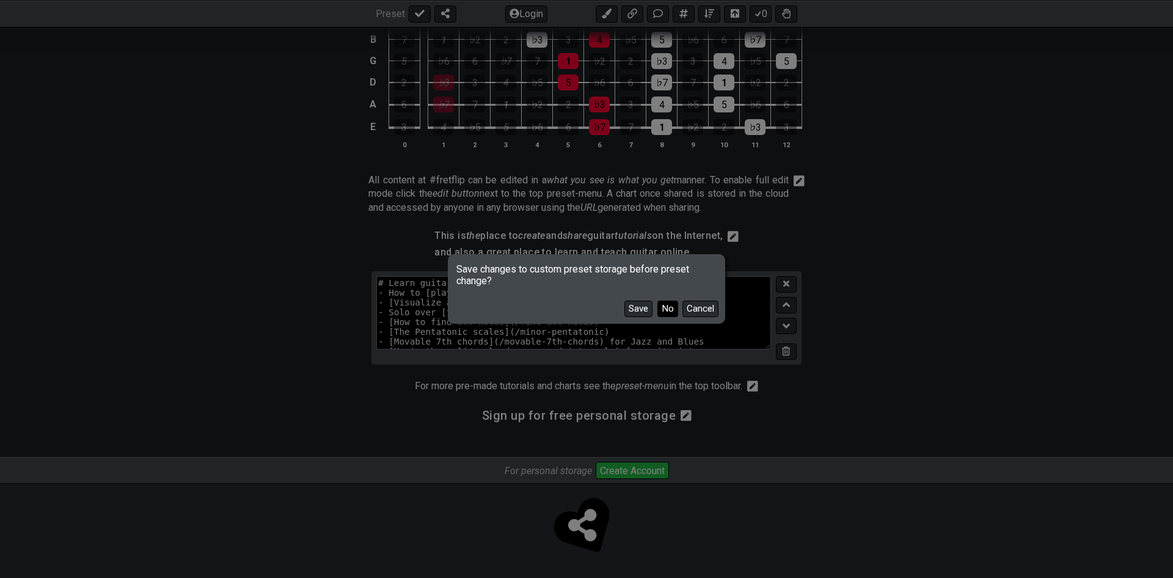
click at [666, 304] on button "No" at bounding box center [667, 308] width 21 height 16
select select "B"
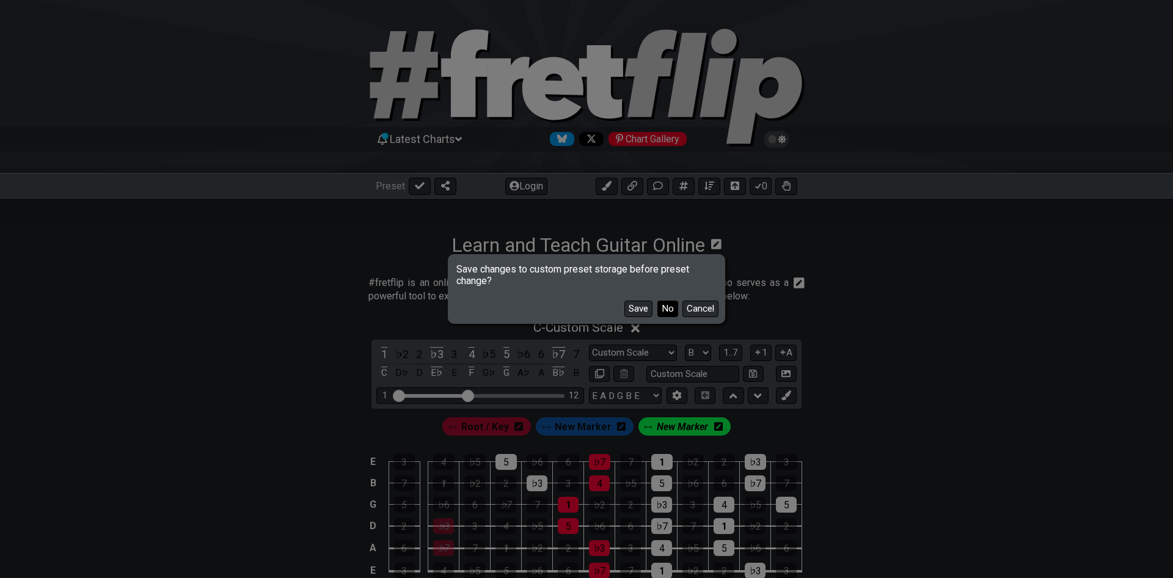
select select "Minor Pentatonic"
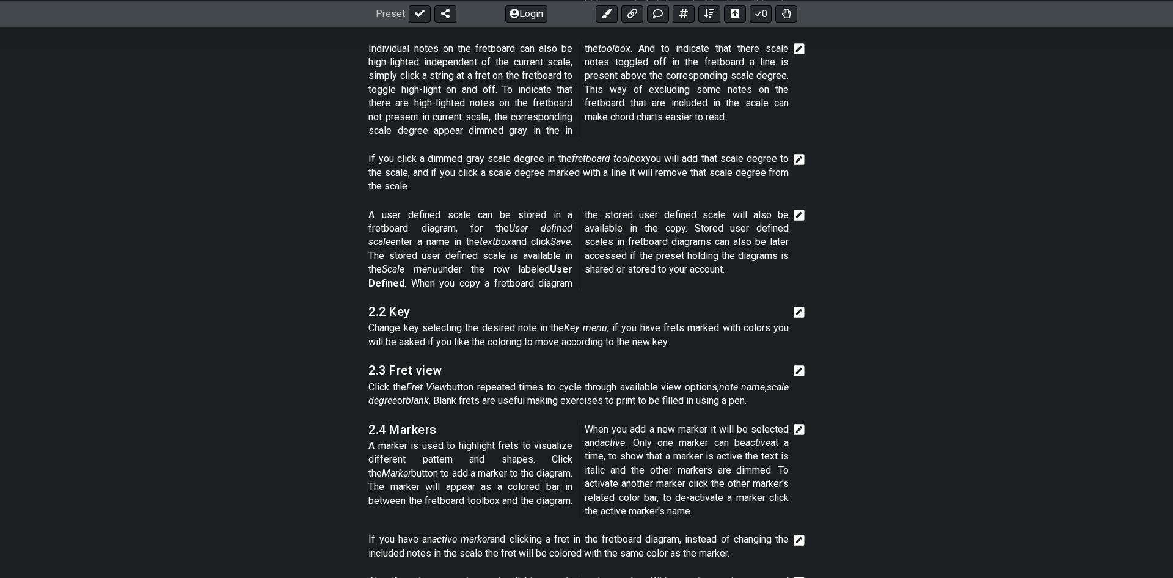
scroll to position [6197, 0]
